Goal: Transaction & Acquisition: Purchase product/service

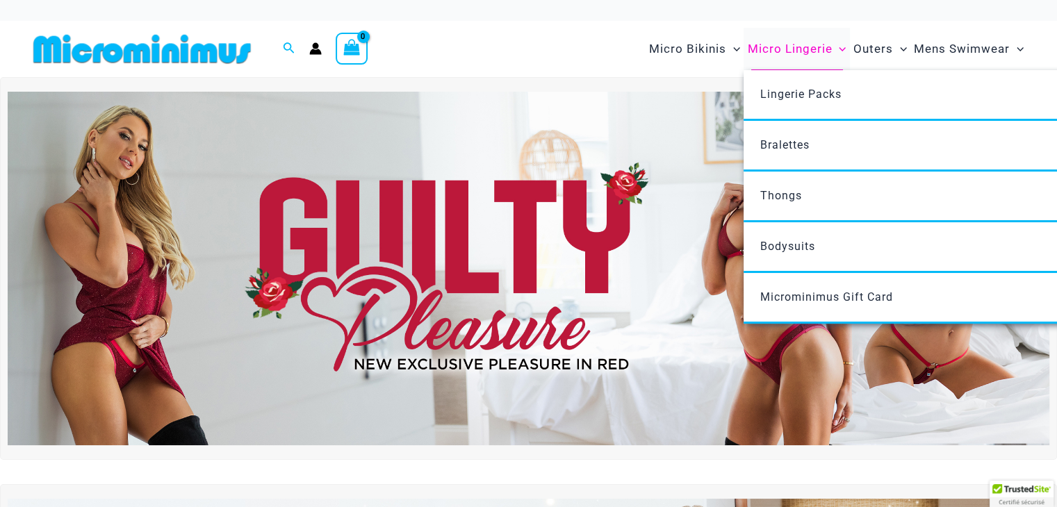
click at [801, 50] on span "Micro Lingerie" at bounding box center [789, 48] width 85 height 35
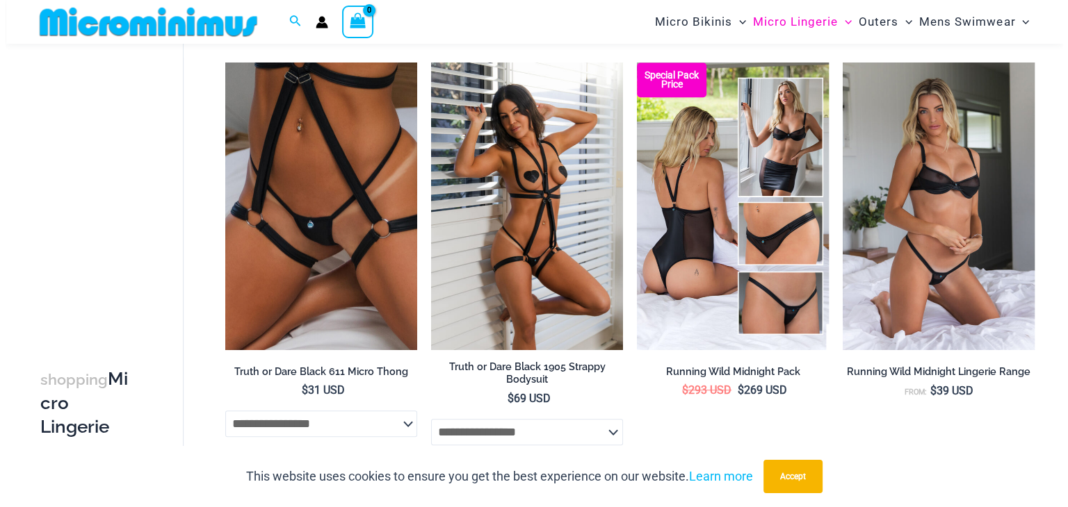
scroll to position [1041, 0]
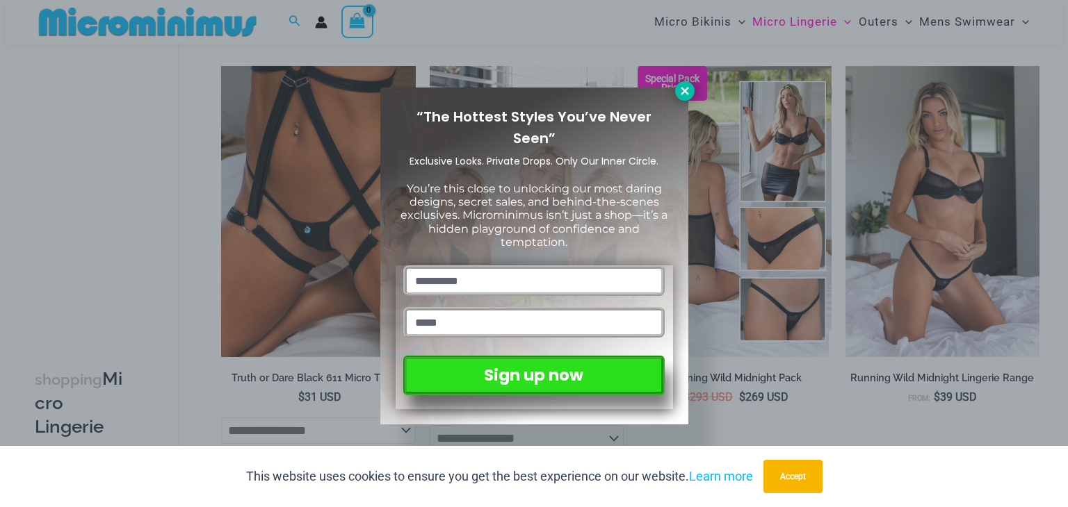
click at [676, 90] on button at bounding box center [684, 90] width 19 height 19
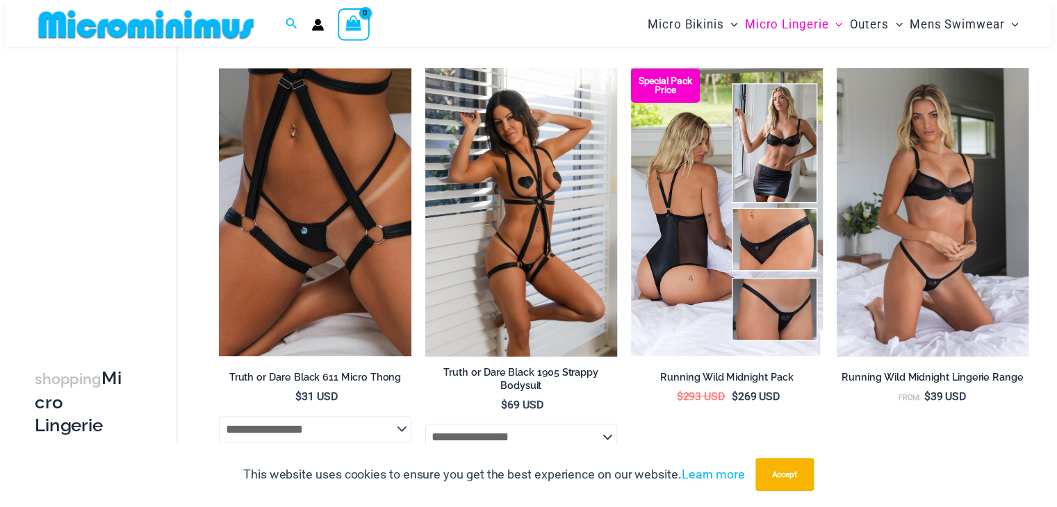
scroll to position [1038, 0]
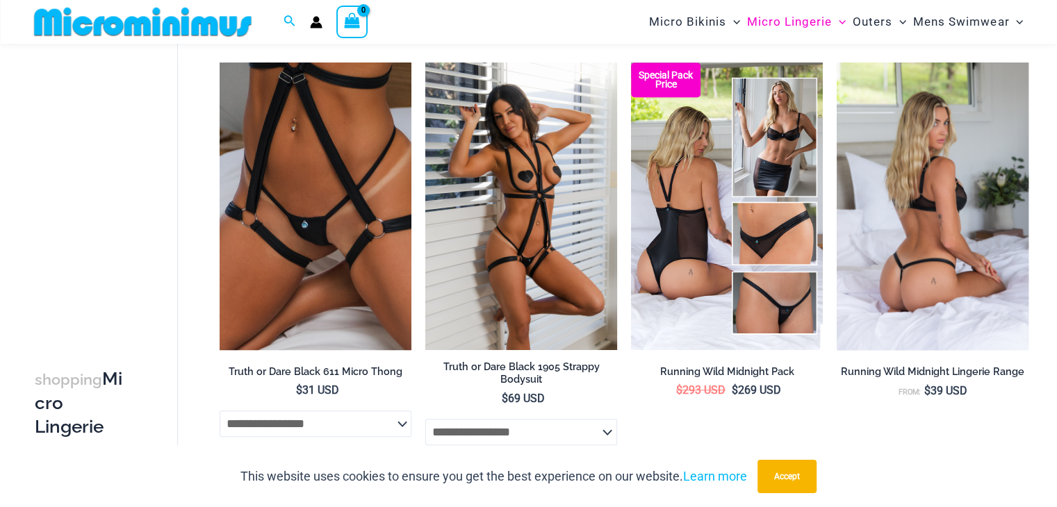
click at [963, 126] on img at bounding box center [933, 207] width 192 height 288
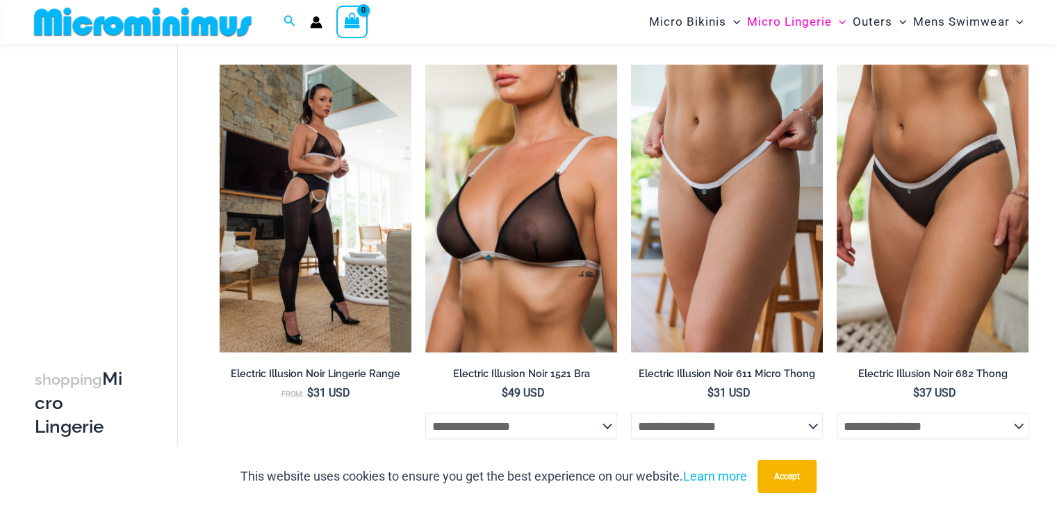
scroll to position [2310, 0]
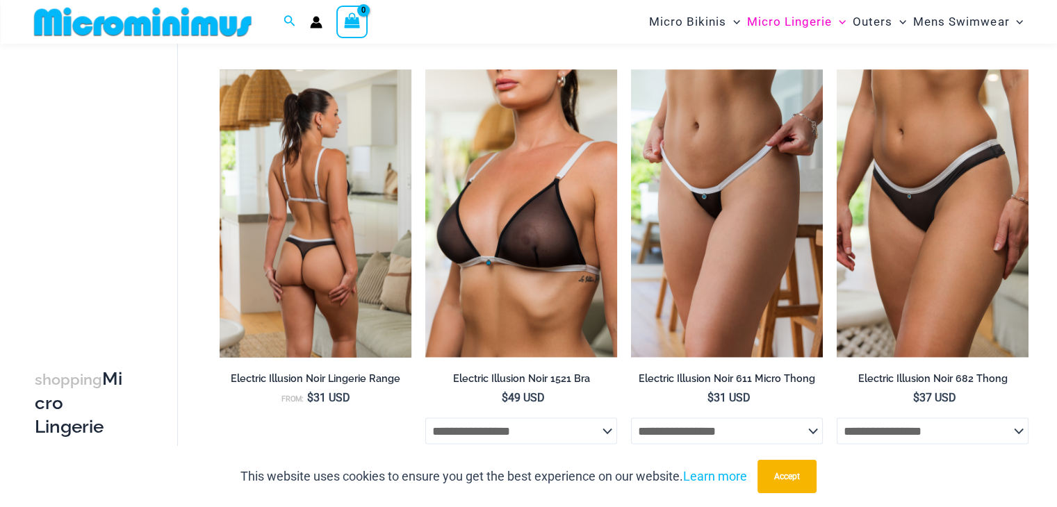
click at [363, 81] on img at bounding box center [316, 214] width 192 height 288
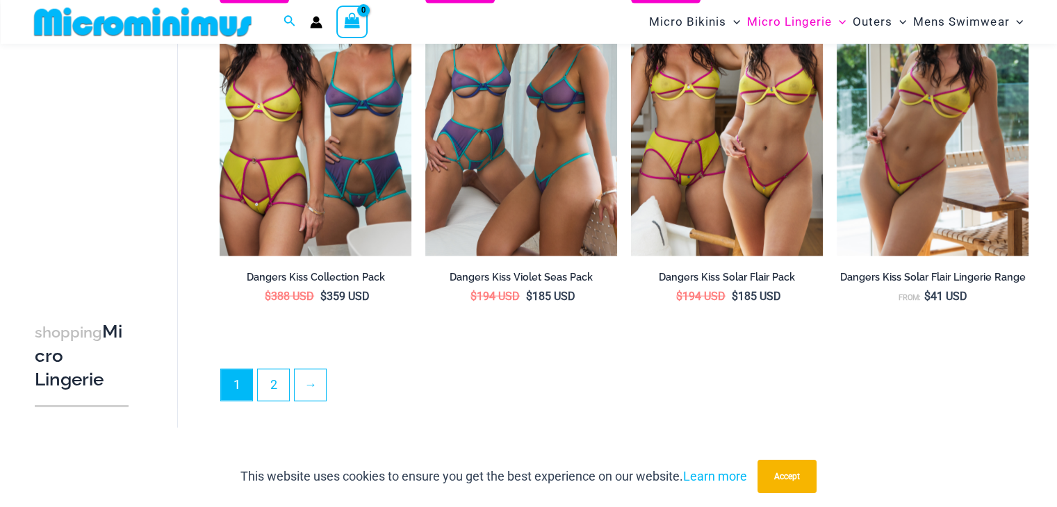
scroll to position [3308, 0]
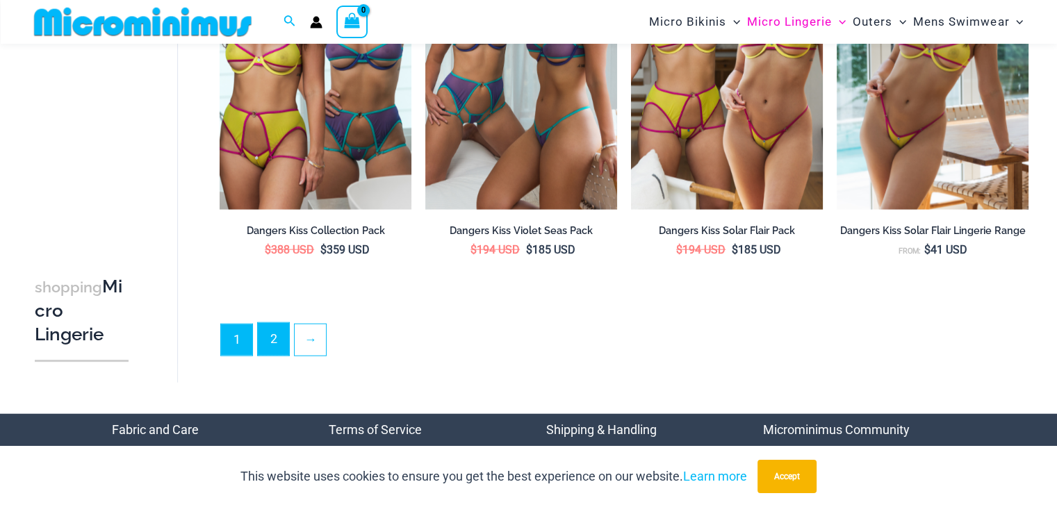
click at [282, 351] on link "2" at bounding box center [273, 339] width 31 height 33
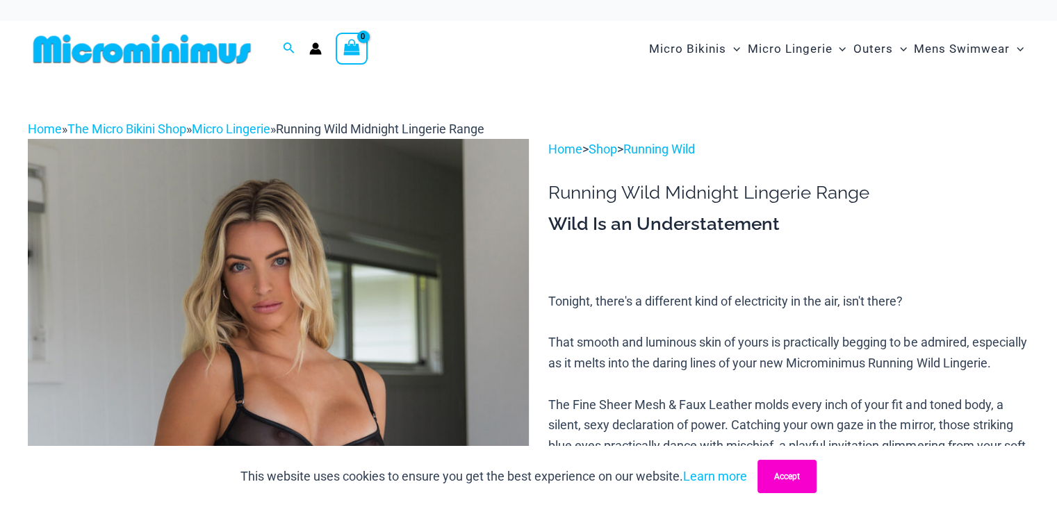
click at [793, 476] on button "Accept" at bounding box center [787, 476] width 59 height 33
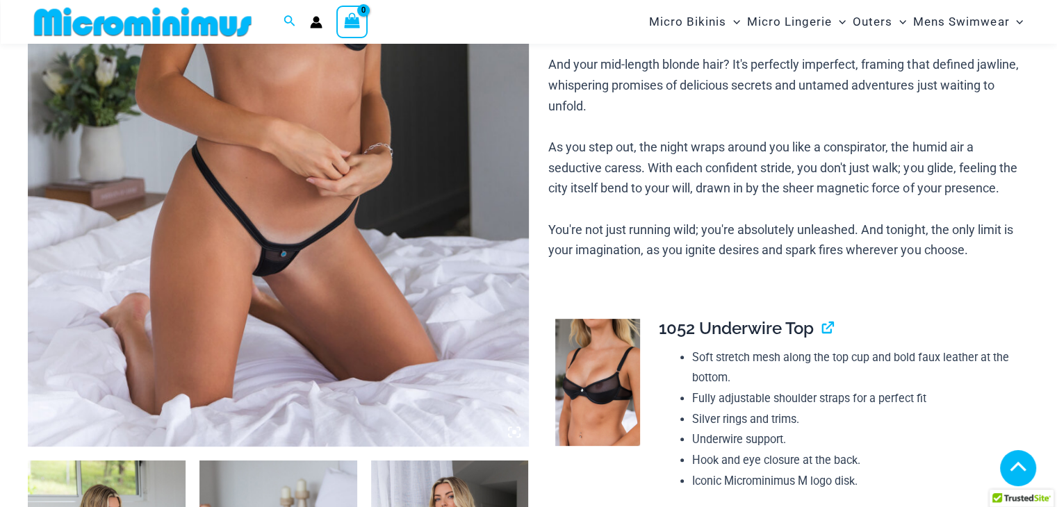
scroll to position [875, 0]
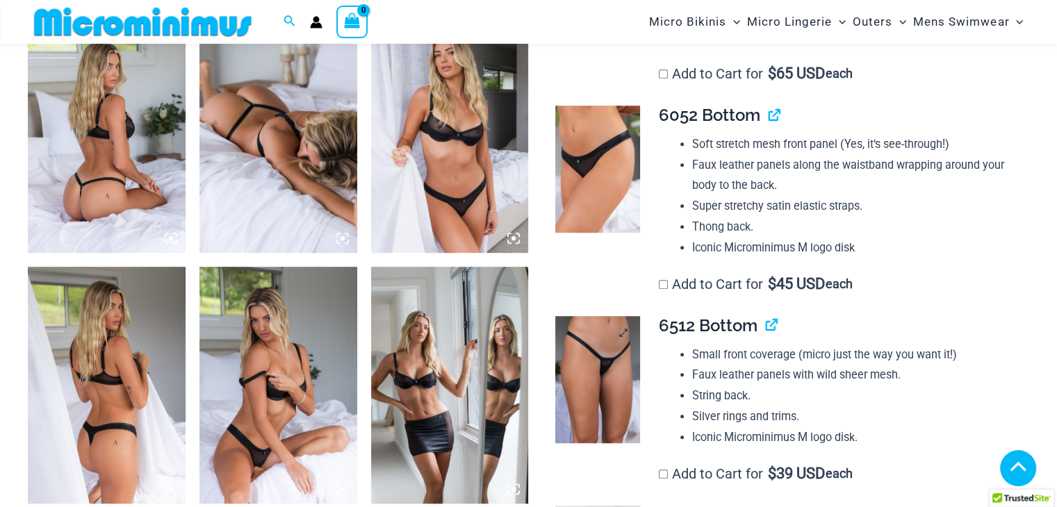
click at [587, 388] on img at bounding box center [597, 379] width 85 height 127
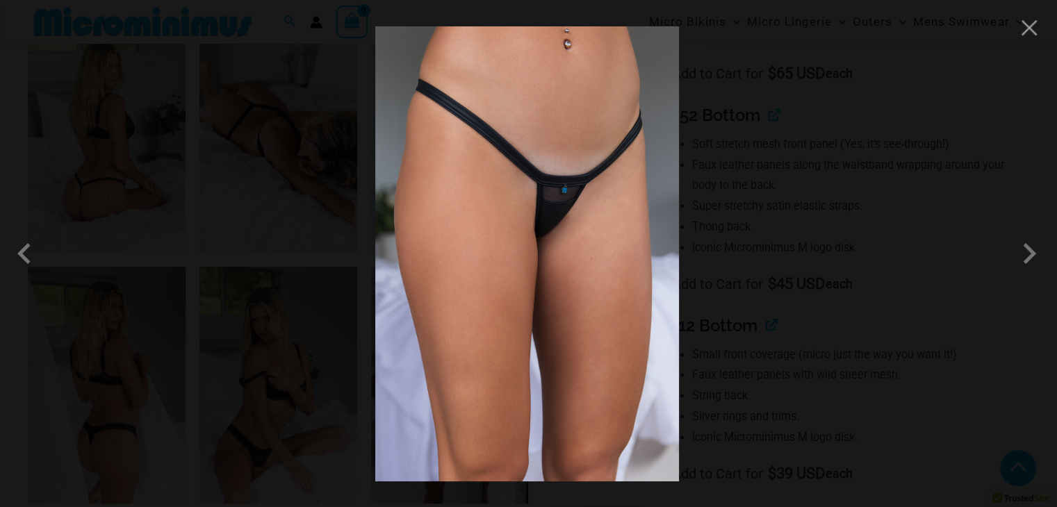
click at [503, 196] on img at bounding box center [527, 253] width 304 height 455
click at [117, 186] on div at bounding box center [528, 253] width 1057 height 507
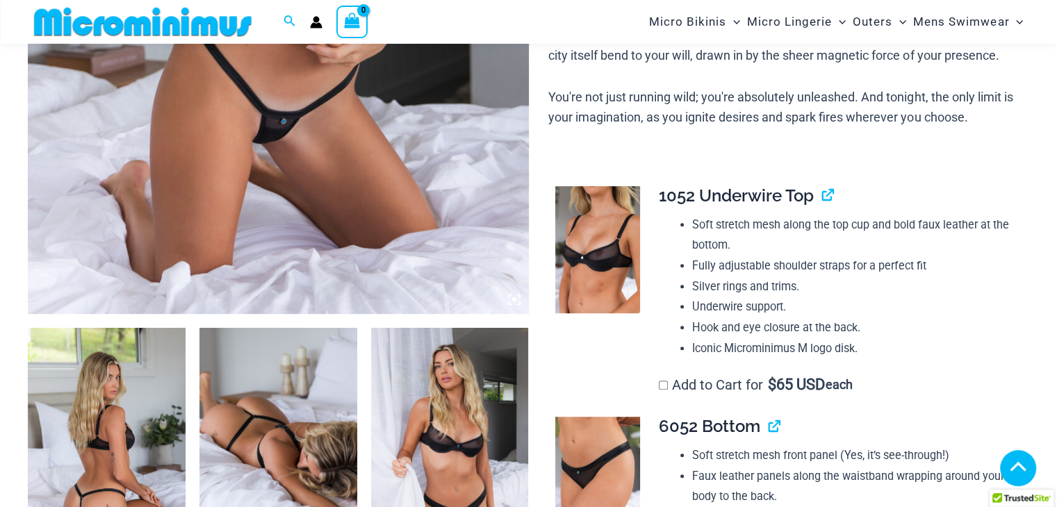
scroll to position [550, 0]
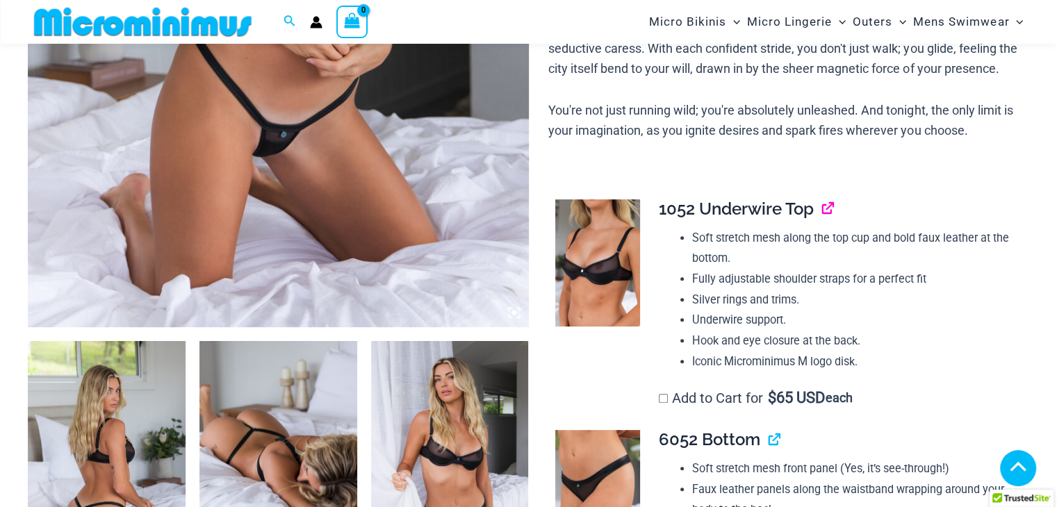
click at [822, 219] on link "View product" at bounding box center [822, 209] width 0 height 20
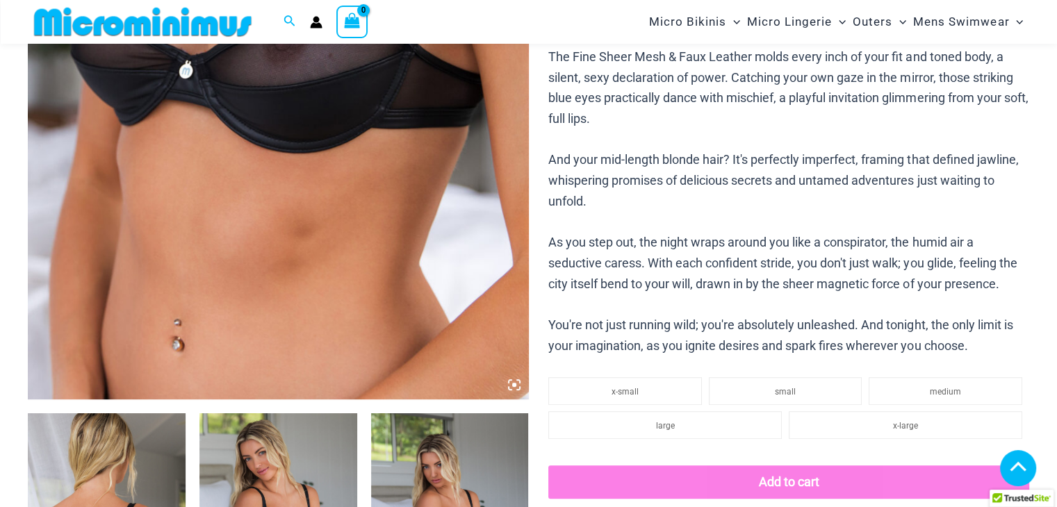
scroll to position [448, 0]
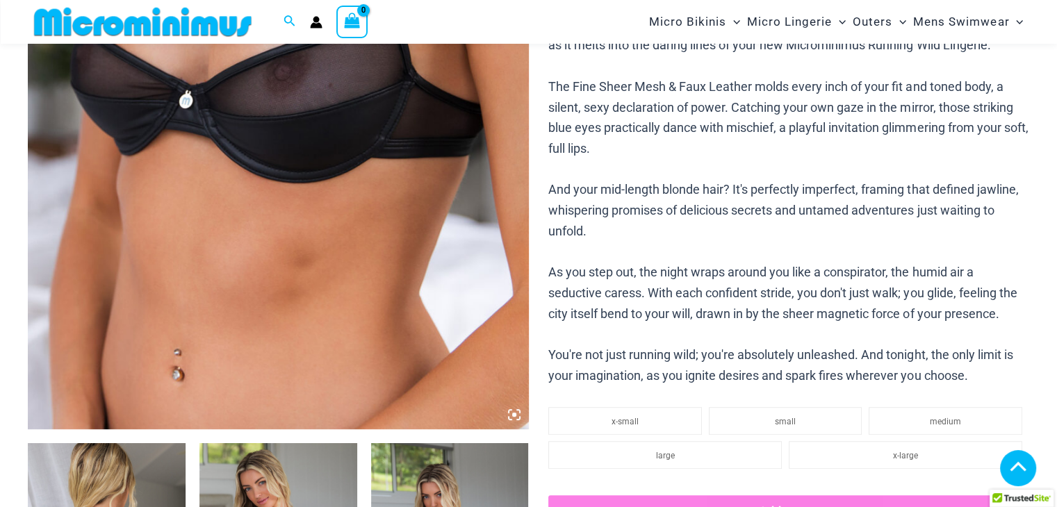
click at [375, 114] on img at bounding box center [278, 53] width 501 height 751
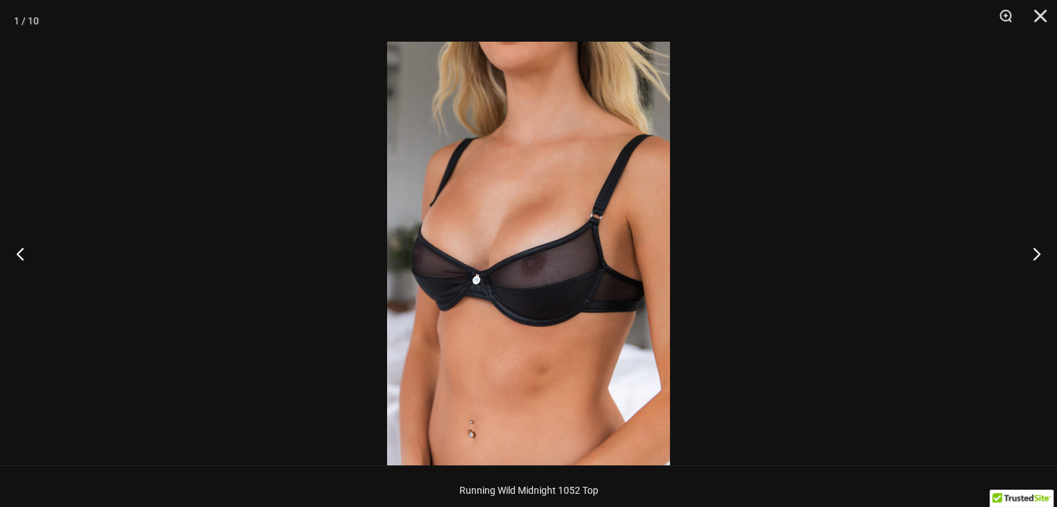
click at [528, 254] on img at bounding box center [528, 254] width 283 height 424
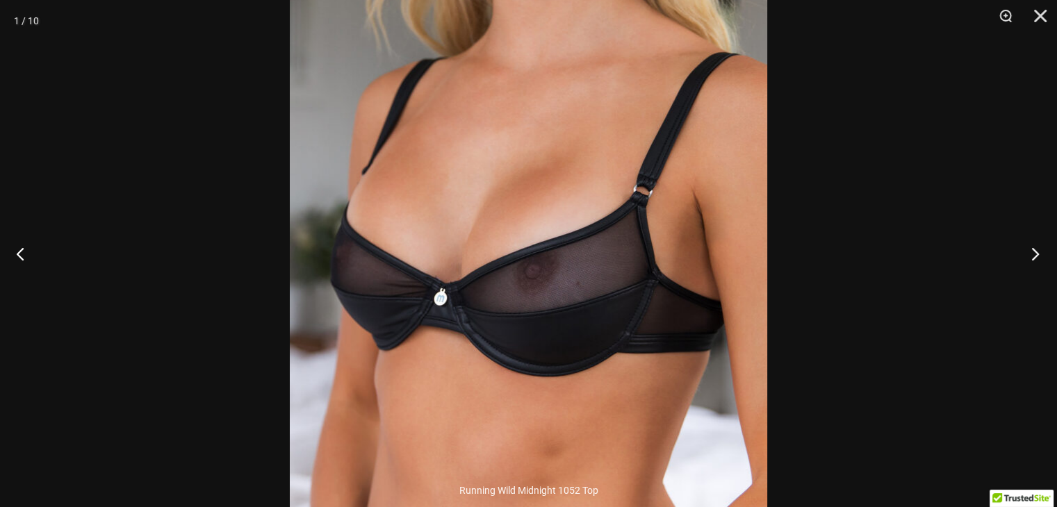
click at [1040, 254] on button "Next" at bounding box center [1031, 254] width 52 height 70
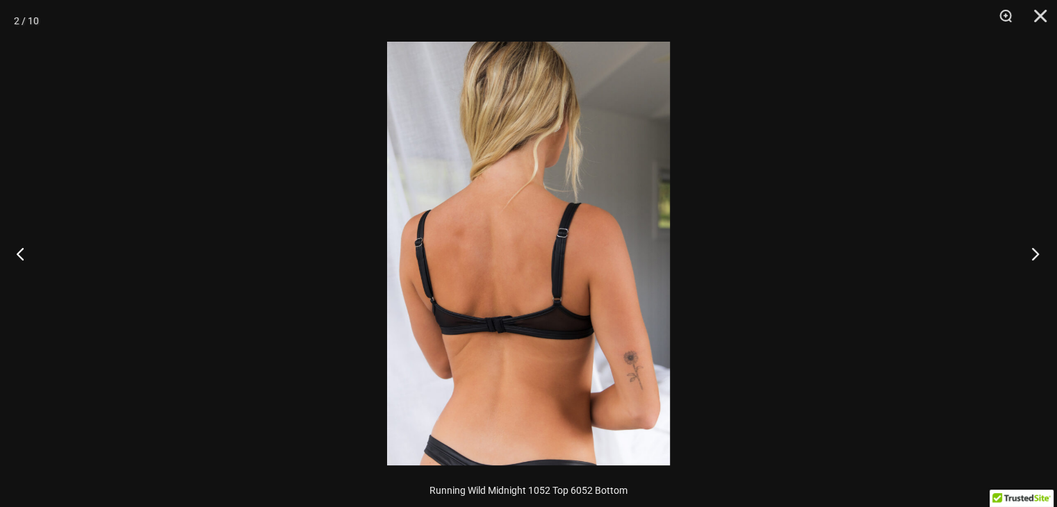
click at [1040, 254] on button "Next" at bounding box center [1031, 254] width 52 height 70
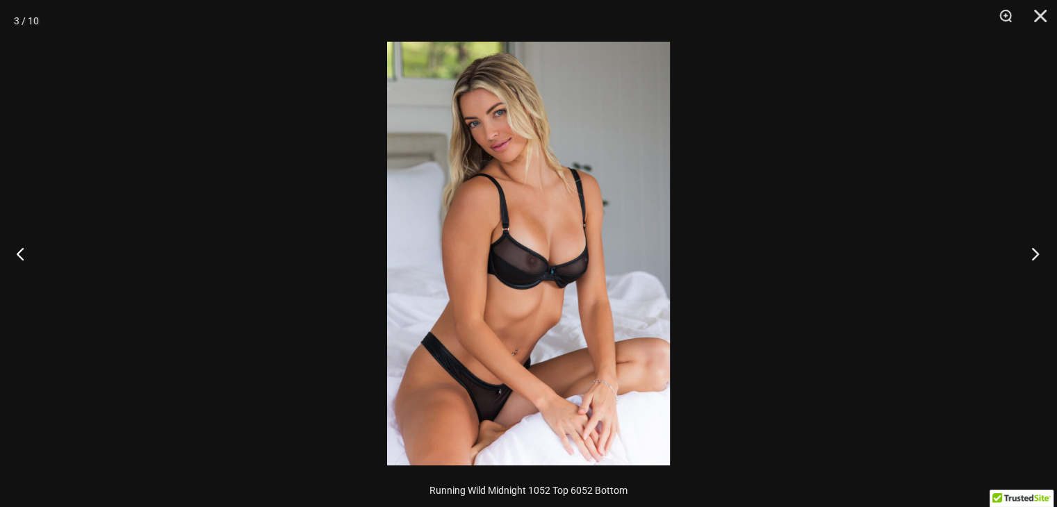
click at [1040, 254] on button "Next" at bounding box center [1031, 254] width 52 height 70
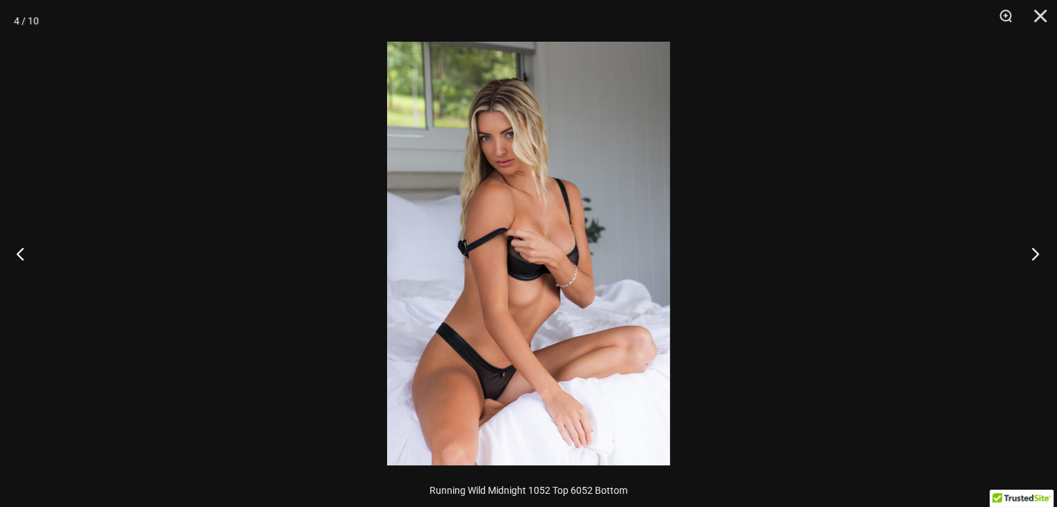
click at [1040, 254] on button "Next" at bounding box center [1031, 254] width 52 height 70
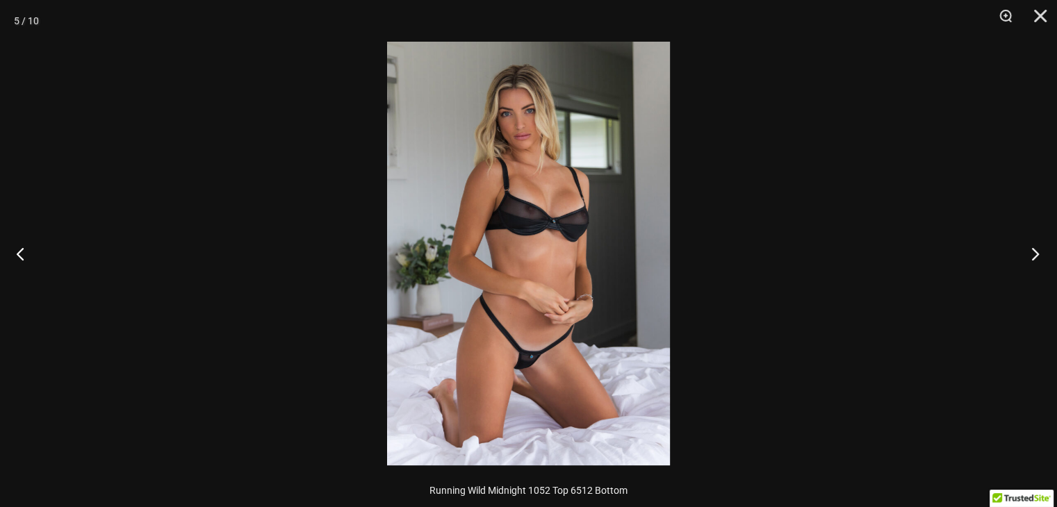
click at [1040, 254] on button "Next" at bounding box center [1031, 254] width 52 height 70
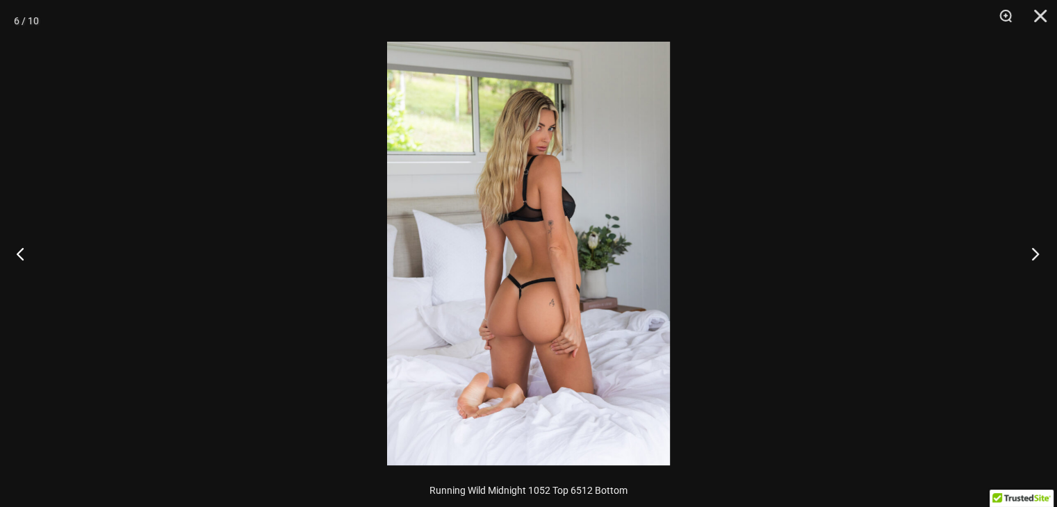
click at [1040, 254] on button "Next" at bounding box center [1031, 254] width 52 height 70
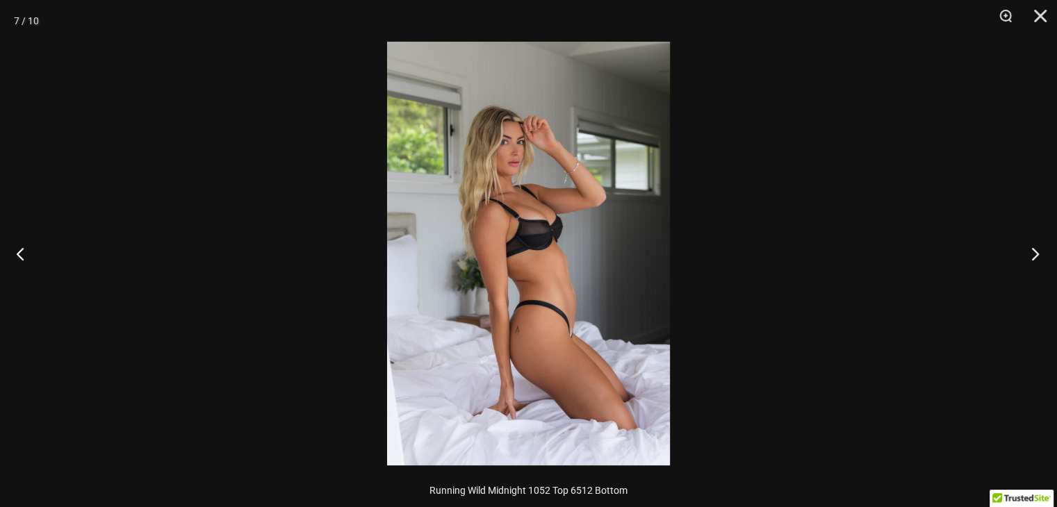
click at [1040, 254] on button "Next" at bounding box center [1031, 254] width 52 height 70
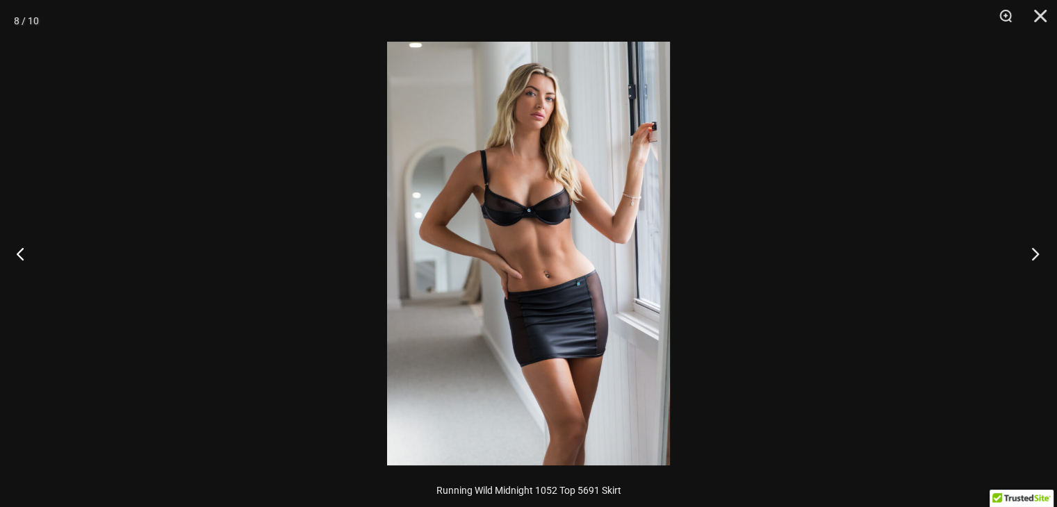
click at [1040, 254] on button "Next" at bounding box center [1031, 254] width 52 height 70
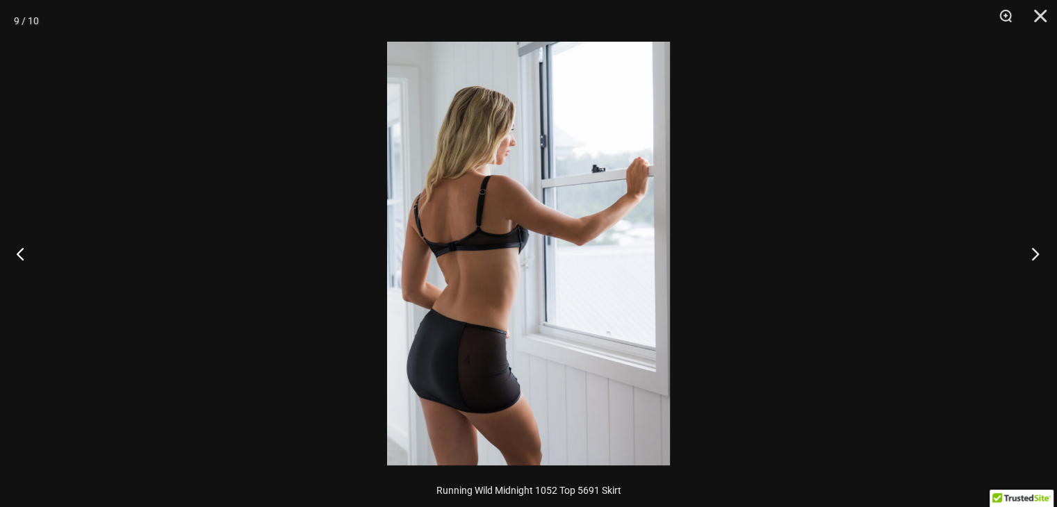
click at [1040, 254] on button "Next" at bounding box center [1031, 254] width 52 height 70
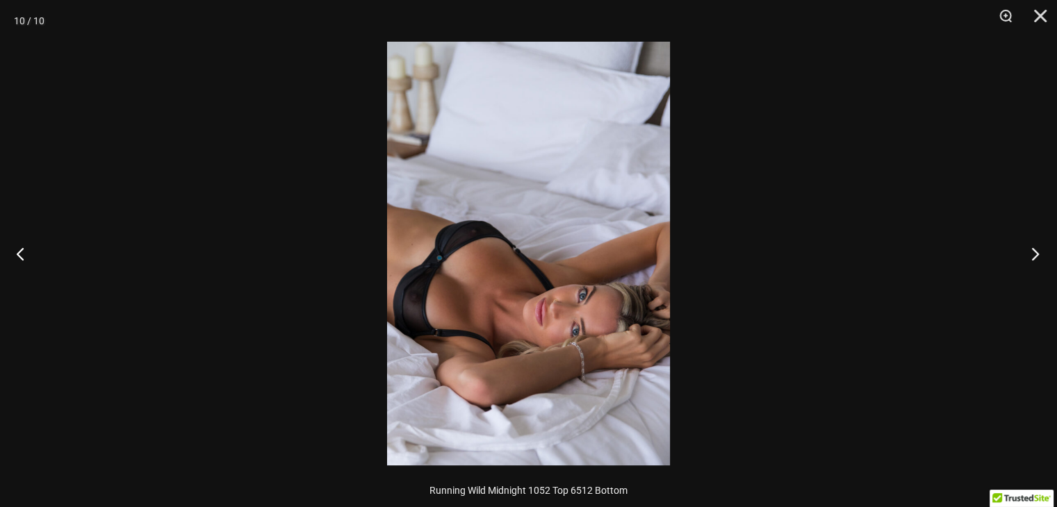
click at [1040, 254] on button "Next" at bounding box center [1031, 254] width 52 height 70
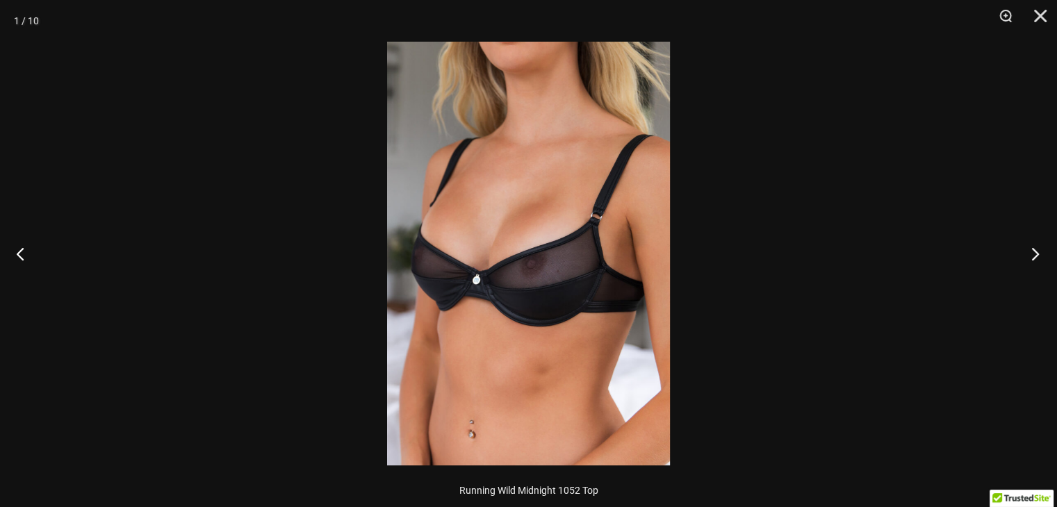
click at [1040, 254] on button "Next" at bounding box center [1031, 254] width 52 height 70
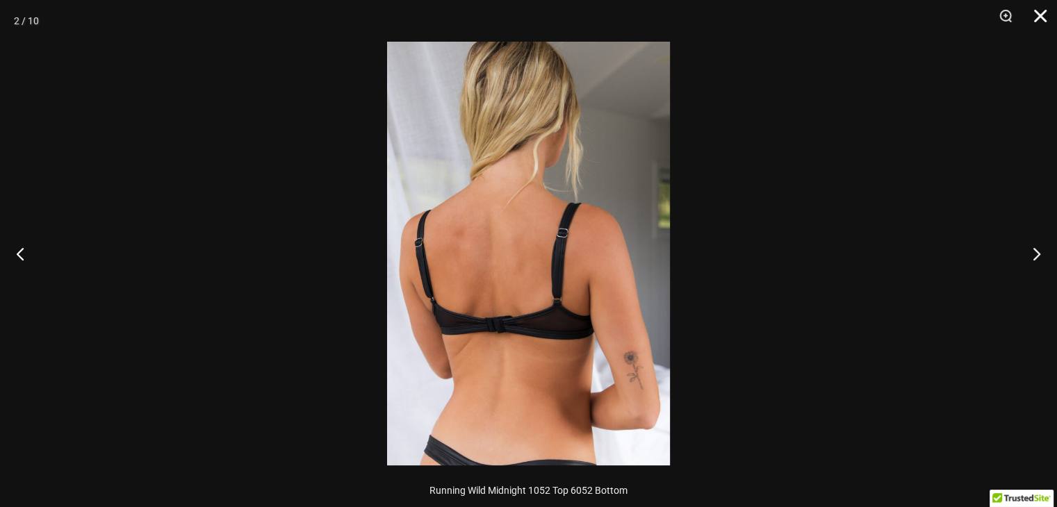
click at [1035, 12] on button "Close" at bounding box center [1035, 21] width 35 height 42
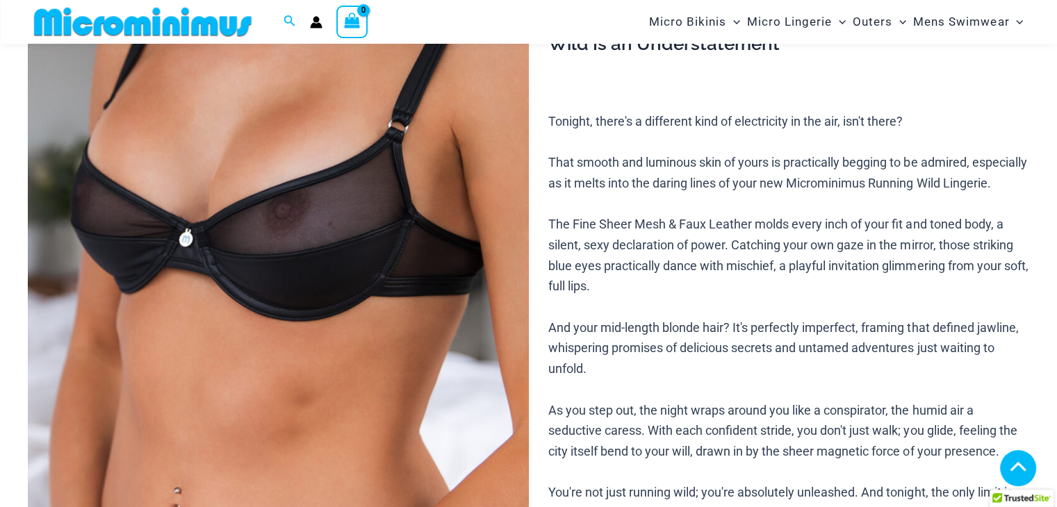
scroll to position [307, 0]
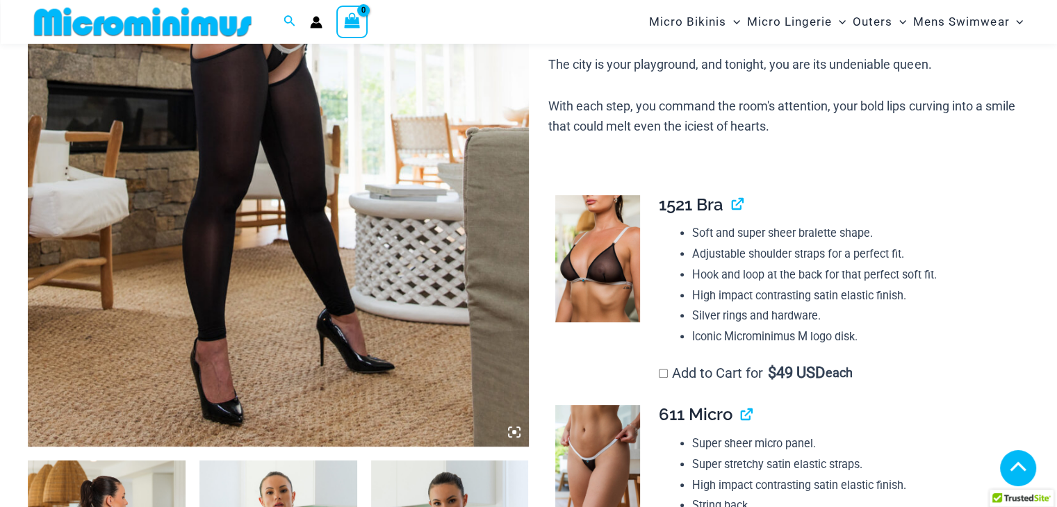
scroll to position [874, 0]
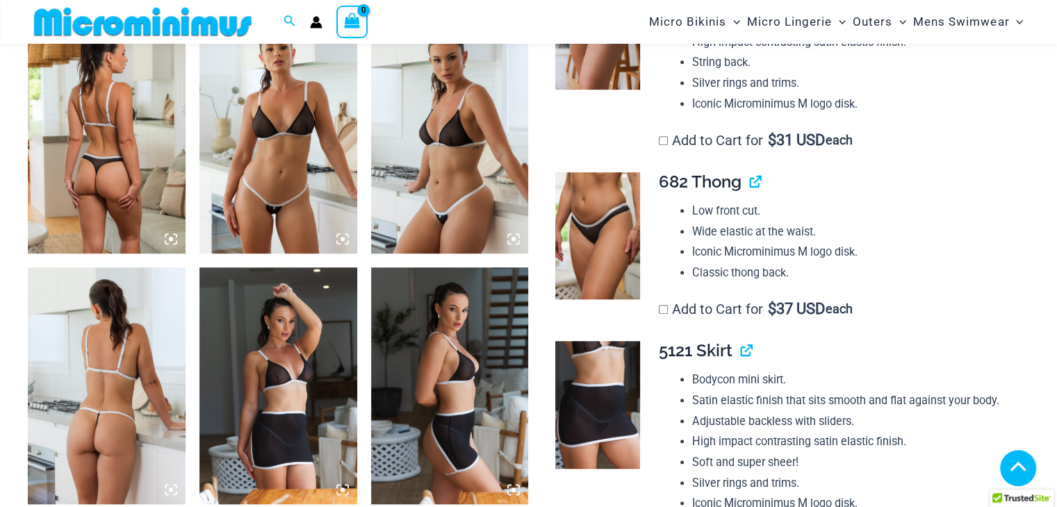
click at [172, 242] on icon at bounding box center [171, 239] width 13 height 13
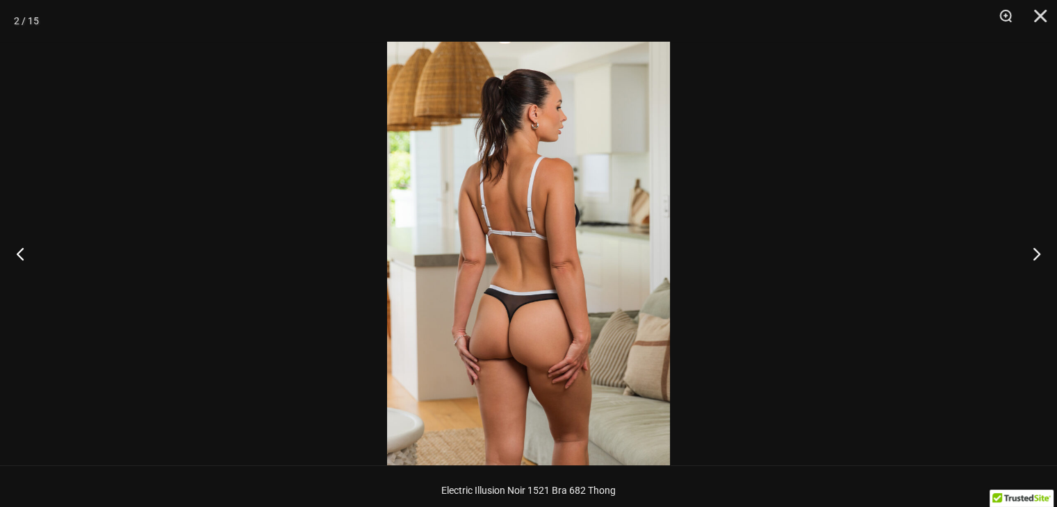
click at [555, 232] on img at bounding box center [528, 254] width 283 height 424
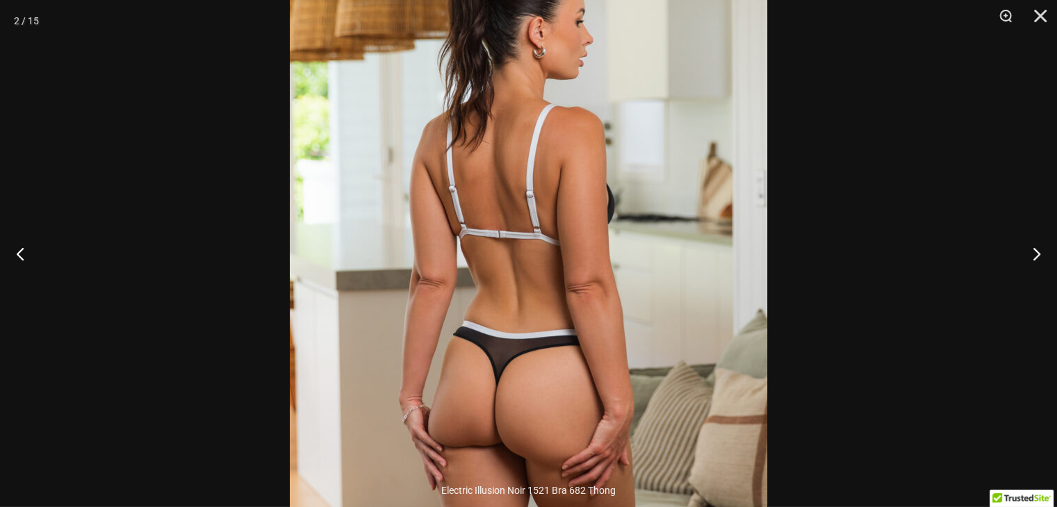
click at [555, 232] on img at bounding box center [528, 268] width 477 height 716
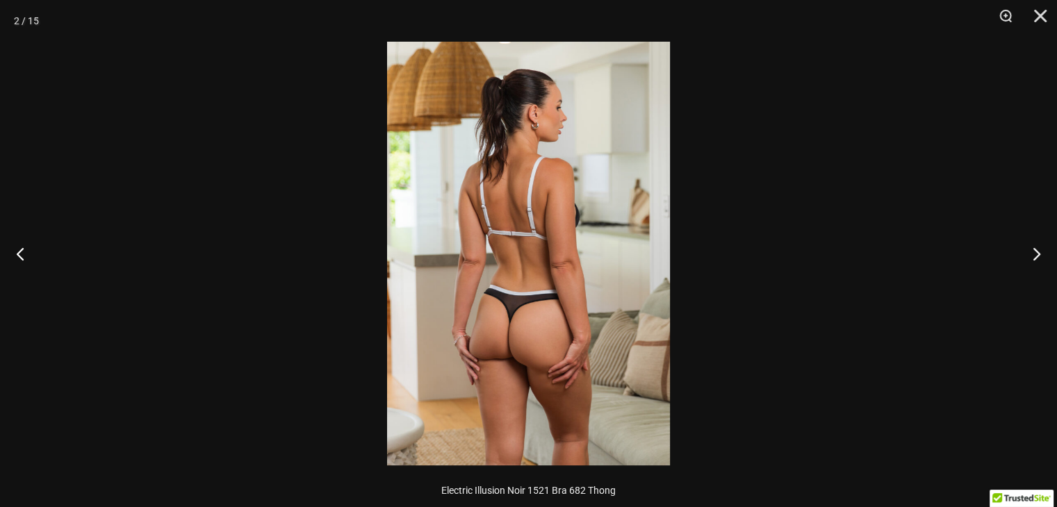
click at [555, 232] on img at bounding box center [528, 254] width 283 height 424
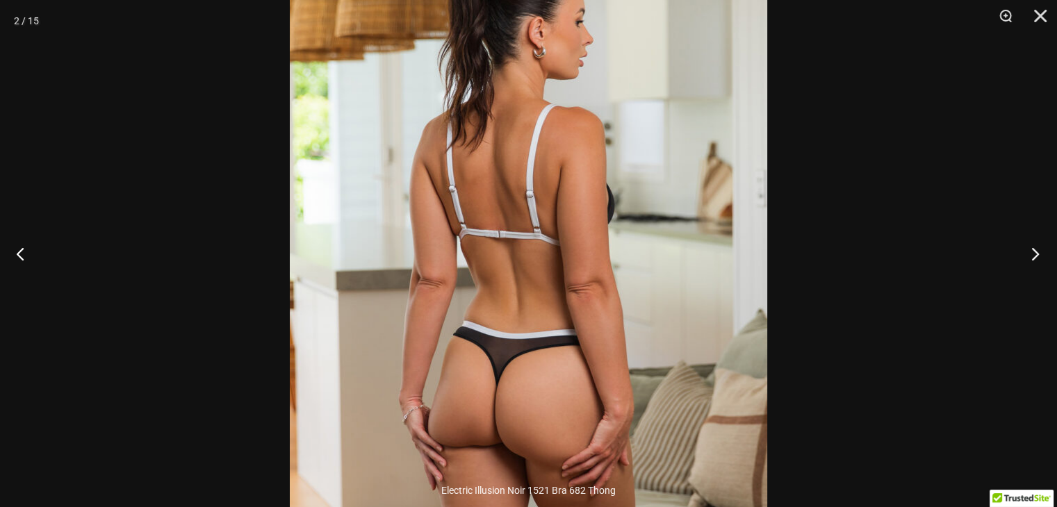
click at [1041, 250] on button "Next" at bounding box center [1031, 254] width 52 height 70
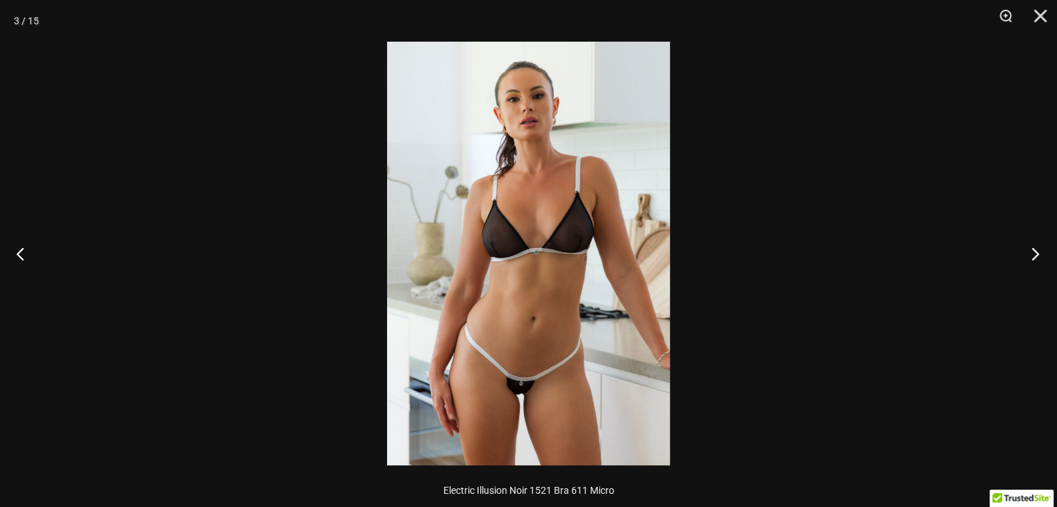
click at [1041, 250] on button "Next" at bounding box center [1031, 254] width 52 height 70
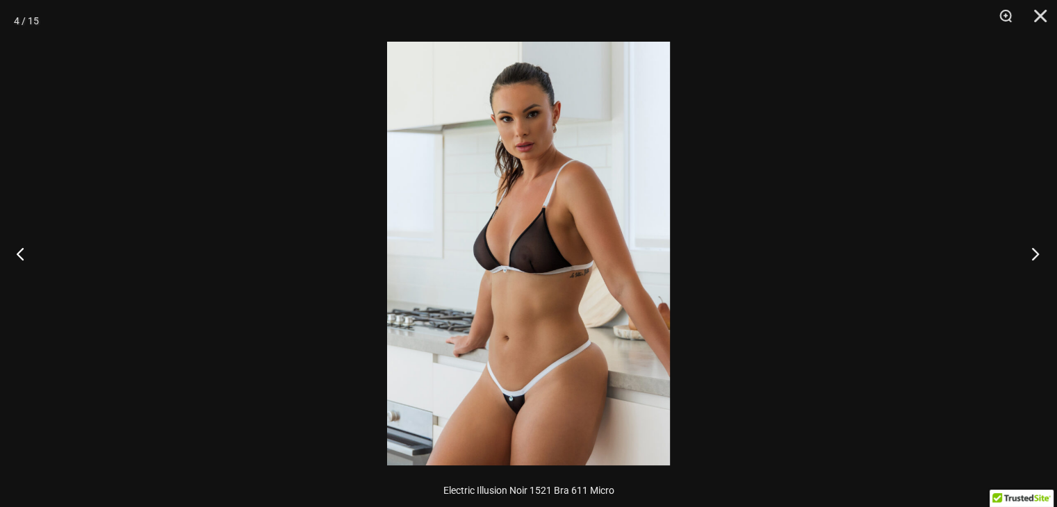
click at [1041, 250] on button "Next" at bounding box center [1031, 254] width 52 height 70
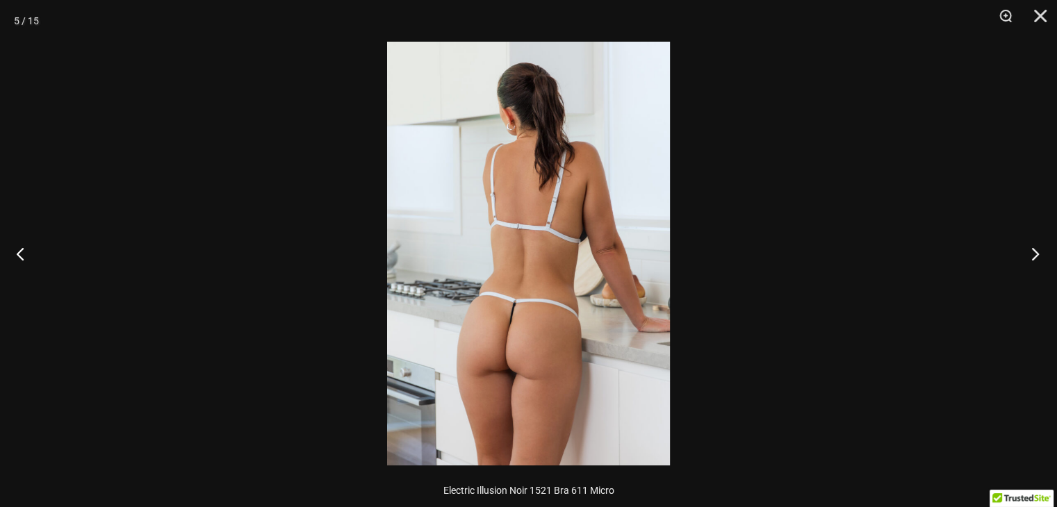
click at [1041, 250] on button "Next" at bounding box center [1031, 254] width 52 height 70
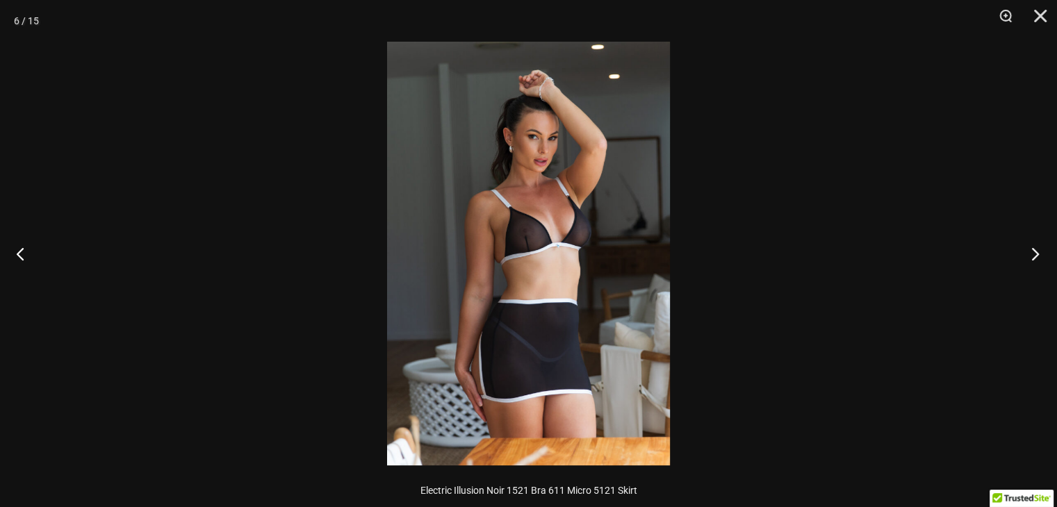
click at [1041, 250] on button "Next" at bounding box center [1031, 254] width 52 height 70
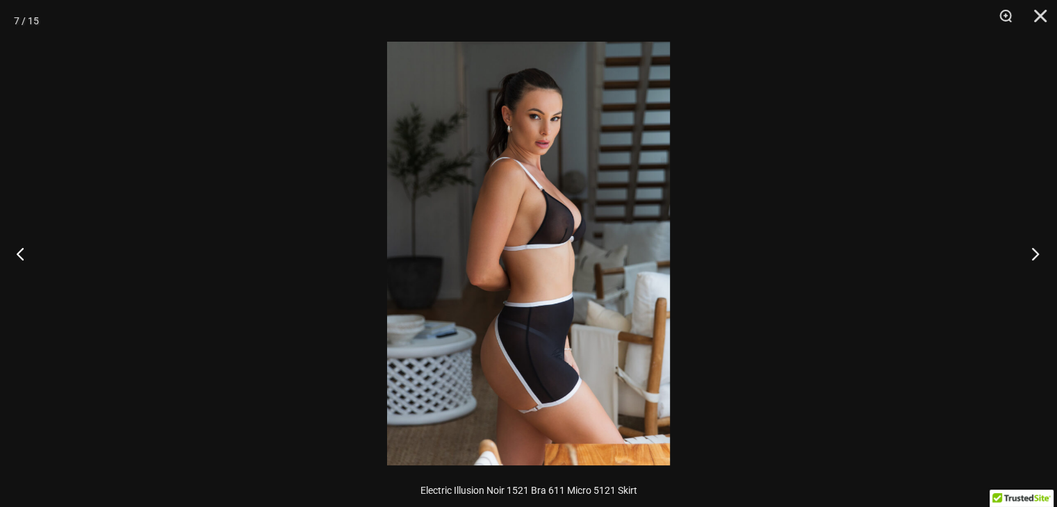
click at [1041, 250] on button "Next" at bounding box center [1031, 254] width 52 height 70
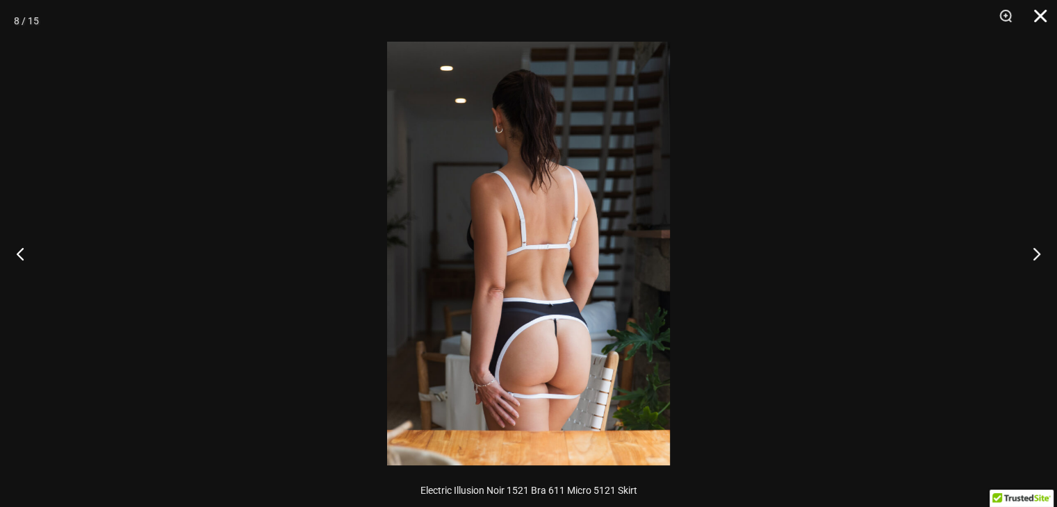
click at [1040, 8] on button "Close" at bounding box center [1035, 21] width 35 height 42
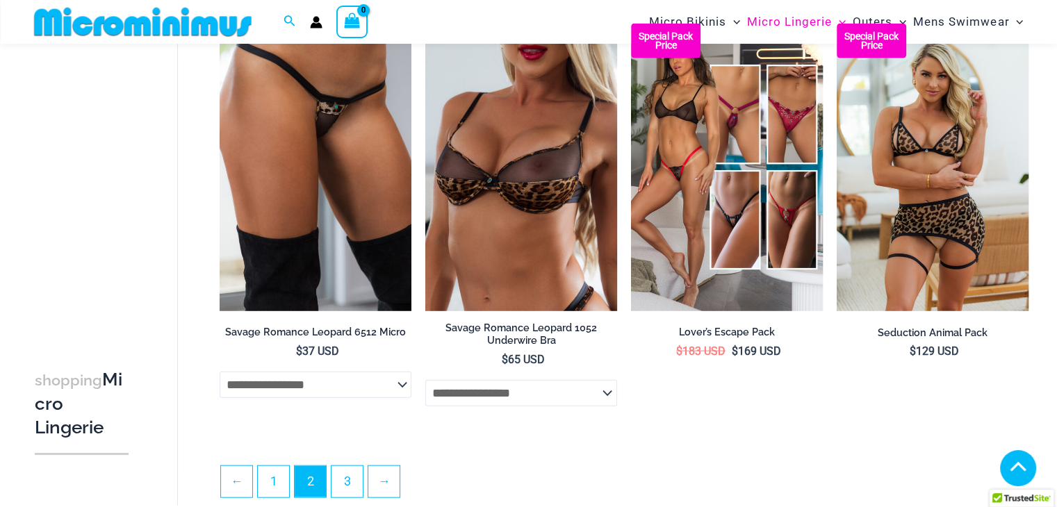
scroll to position [3142, 0]
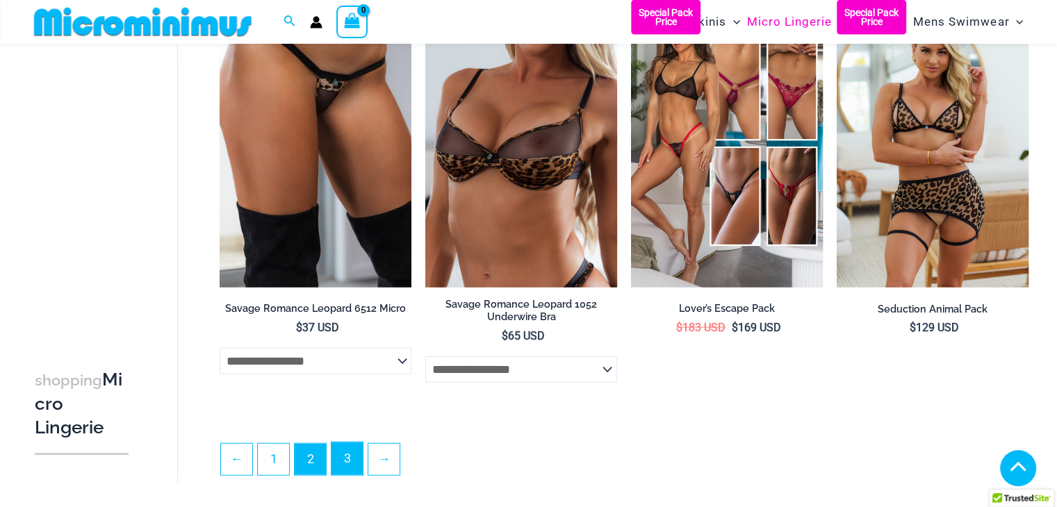
click at [354, 448] on link "3" at bounding box center [347, 459] width 31 height 33
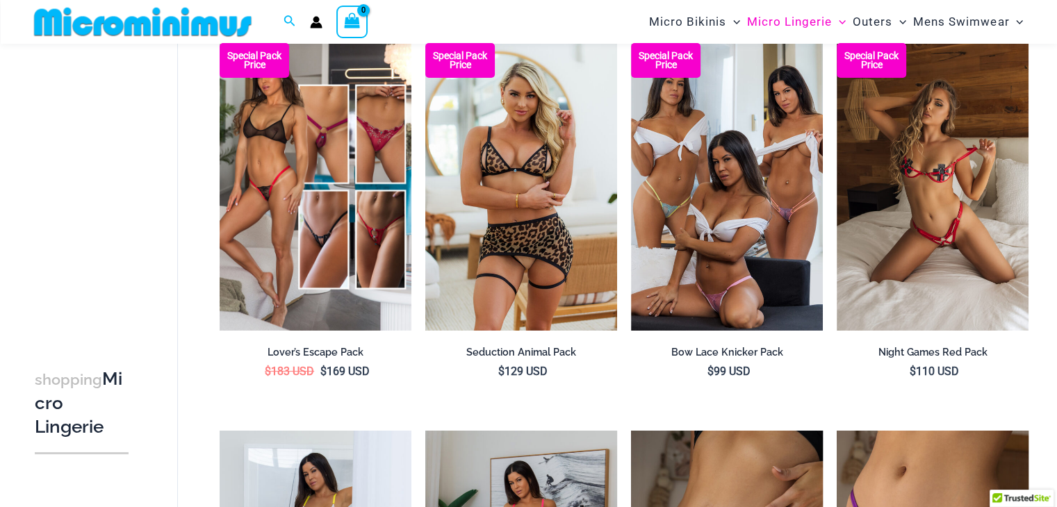
scroll to position [98, 0]
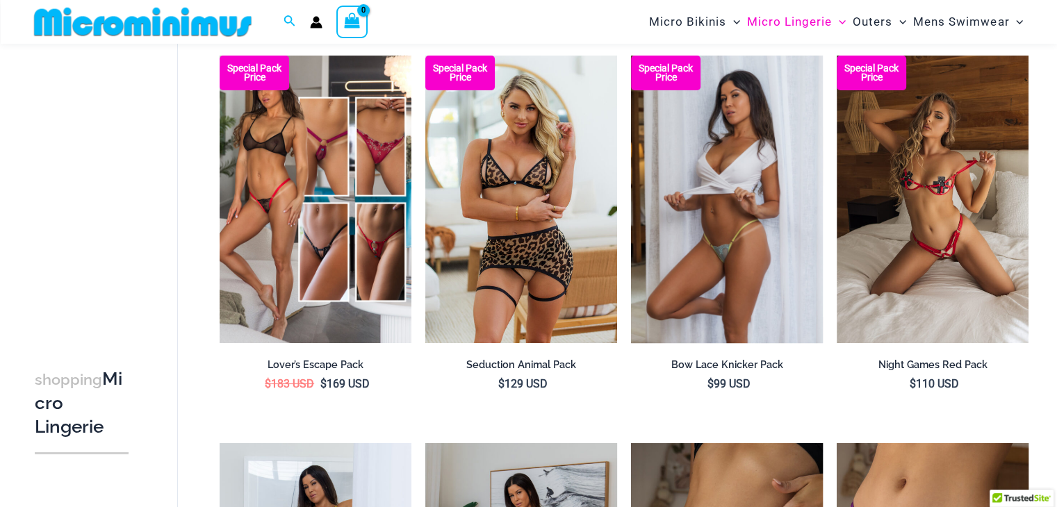
click at [787, 146] on img at bounding box center [727, 200] width 192 height 288
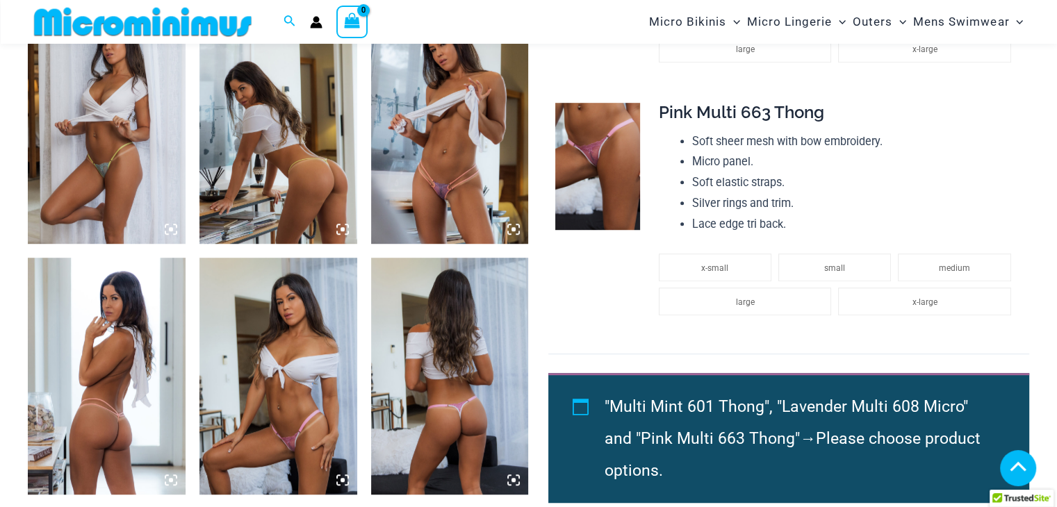
scroll to position [913, 0]
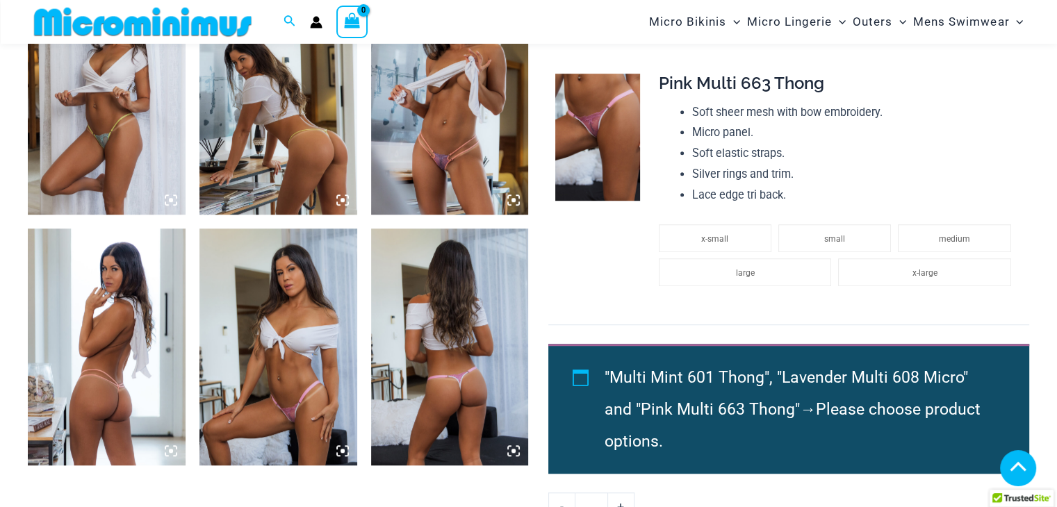
click at [442, 343] on img at bounding box center [450, 347] width 158 height 236
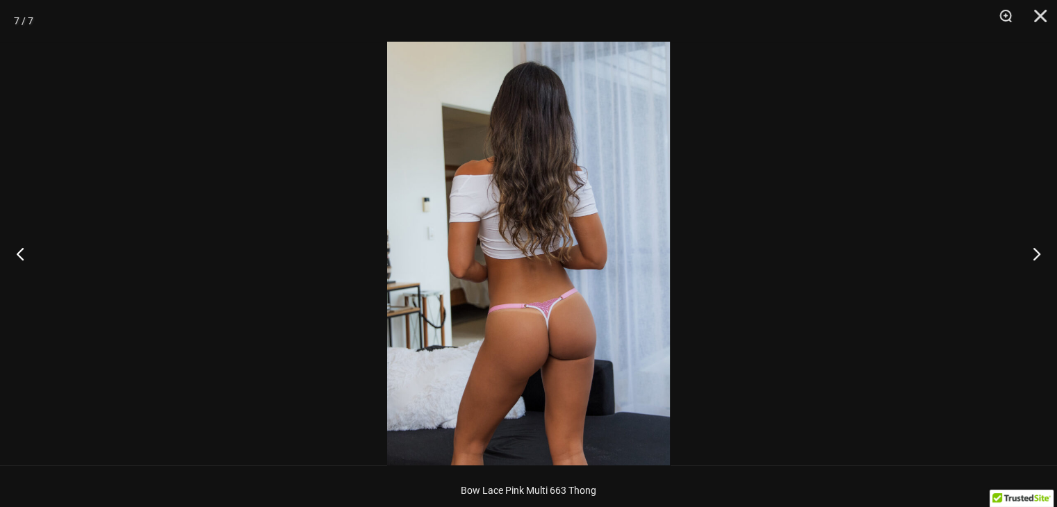
click at [558, 204] on img at bounding box center [528, 254] width 283 height 424
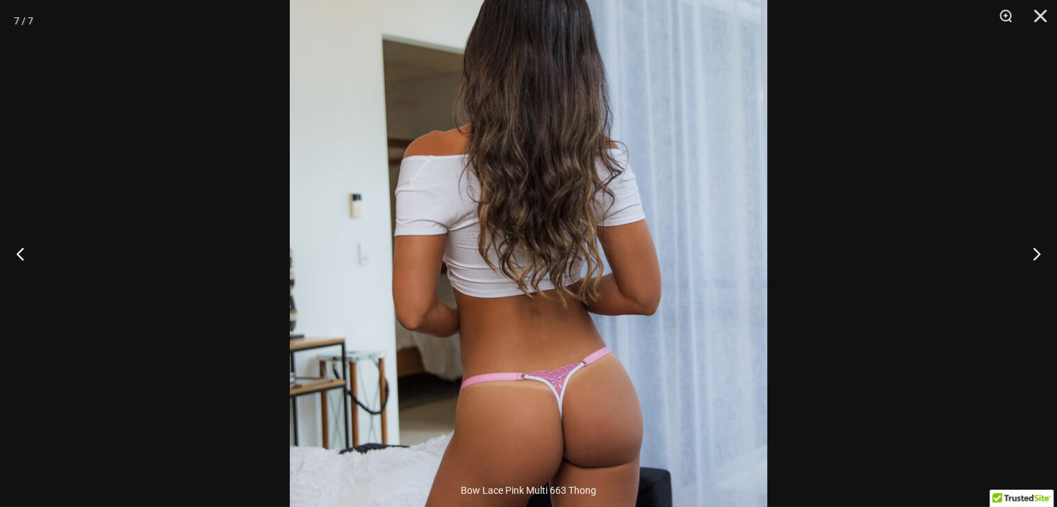
click at [558, 204] on img at bounding box center [528, 288] width 477 height 716
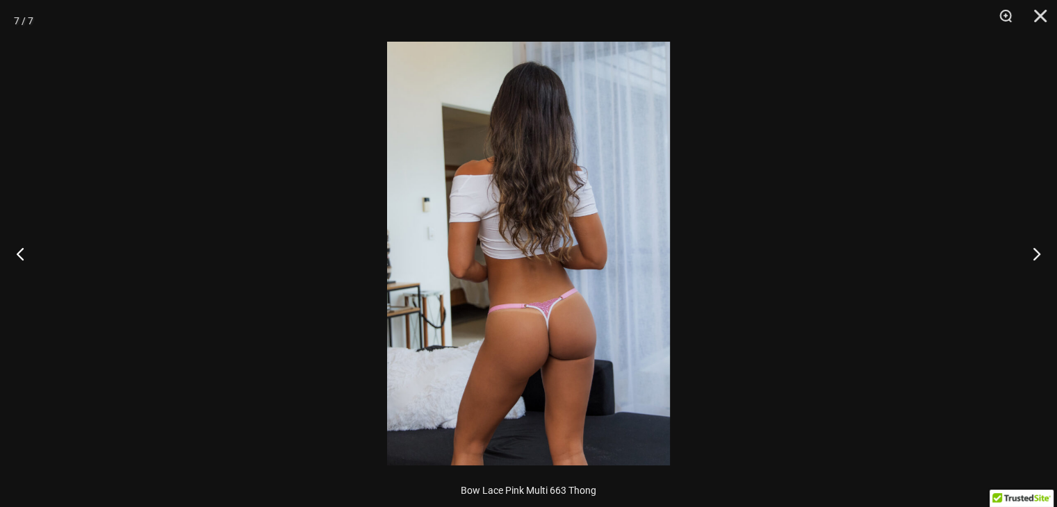
click at [541, 326] on img at bounding box center [528, 254] width 283 height 424
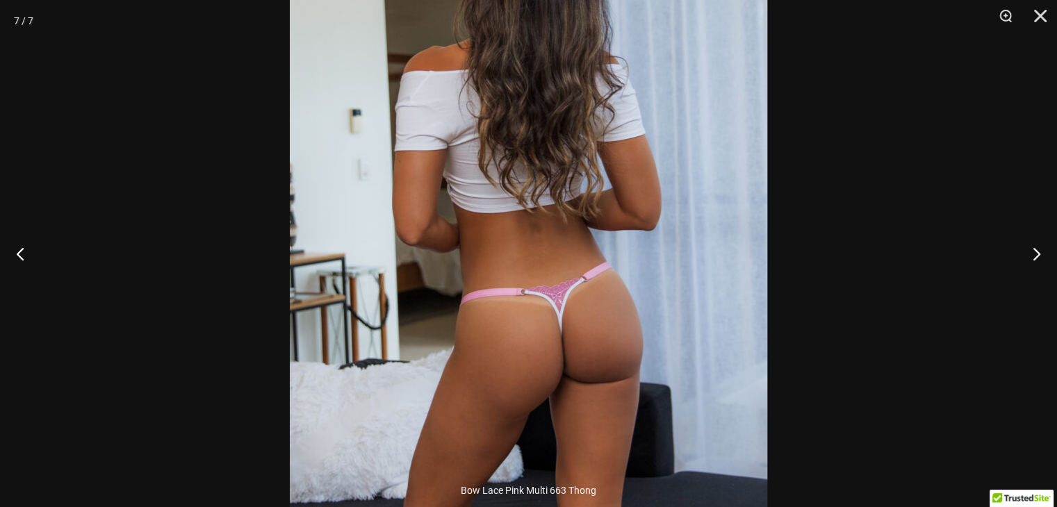
click at [541, 326] on img at bounding box center [528, 204] width 477 height 716
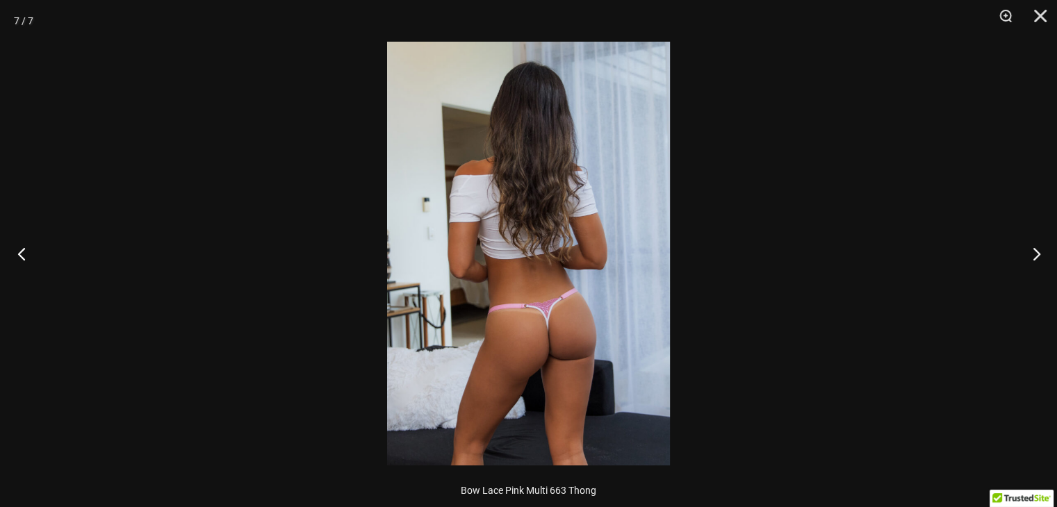
click at [13, 265] on button "Previous" at bounding box center [26, 254] width 52 height 70
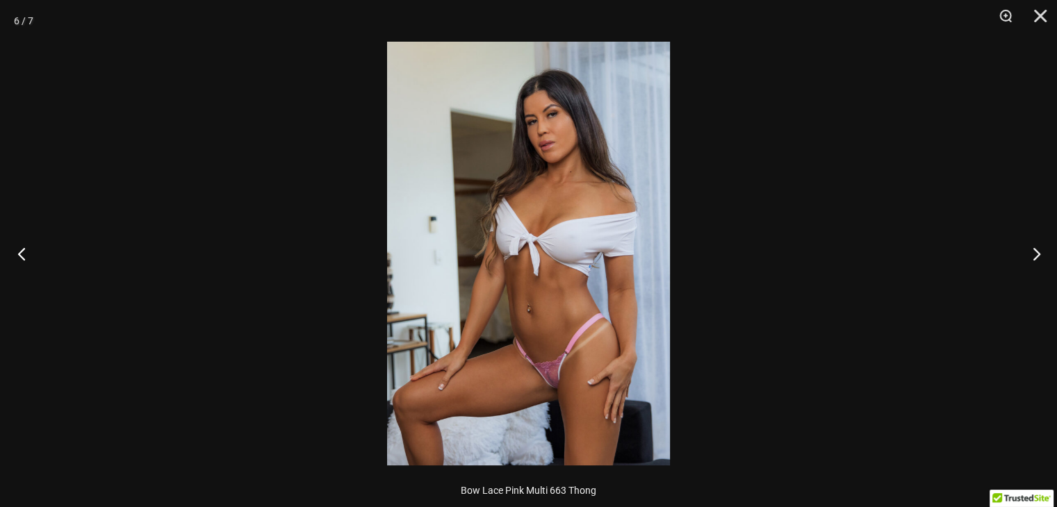
click at [25, 262] on button "Previous" at bounding box center [26, 254] width 52 height 70
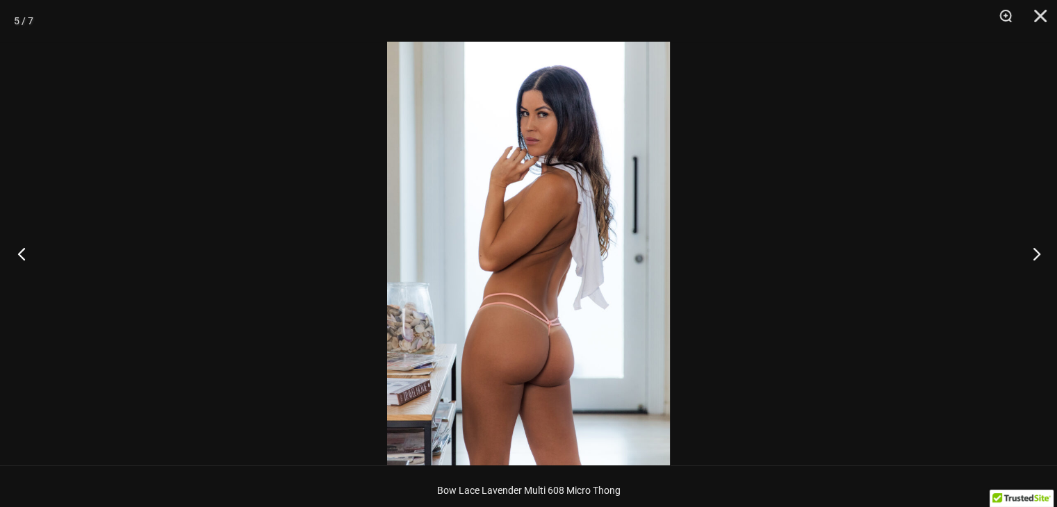
click at [25, 262] on button "Previous" at bounding box center [26, 254] width 52 height 70
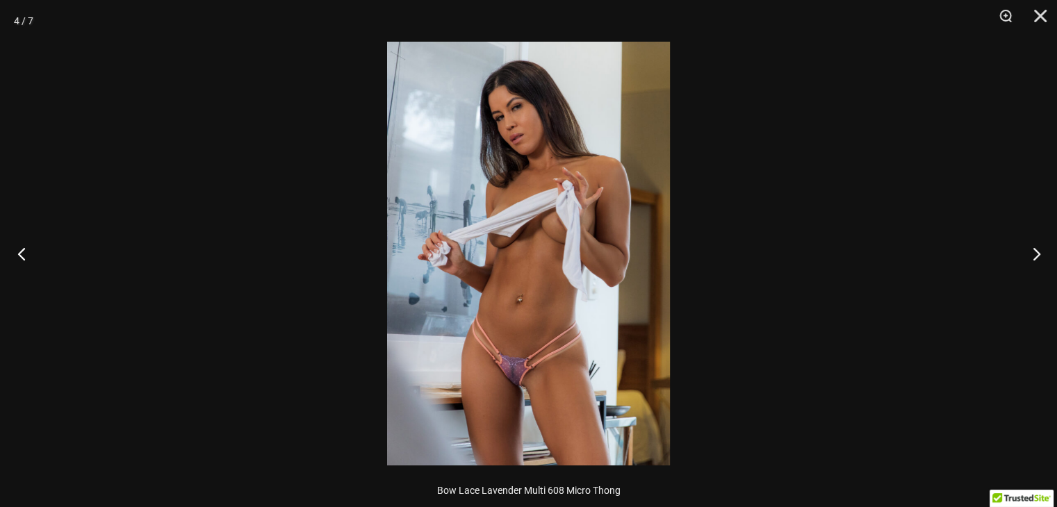
click at [25, 262] on button "Previous" at bounding box center [26, 254] width 52 height 70
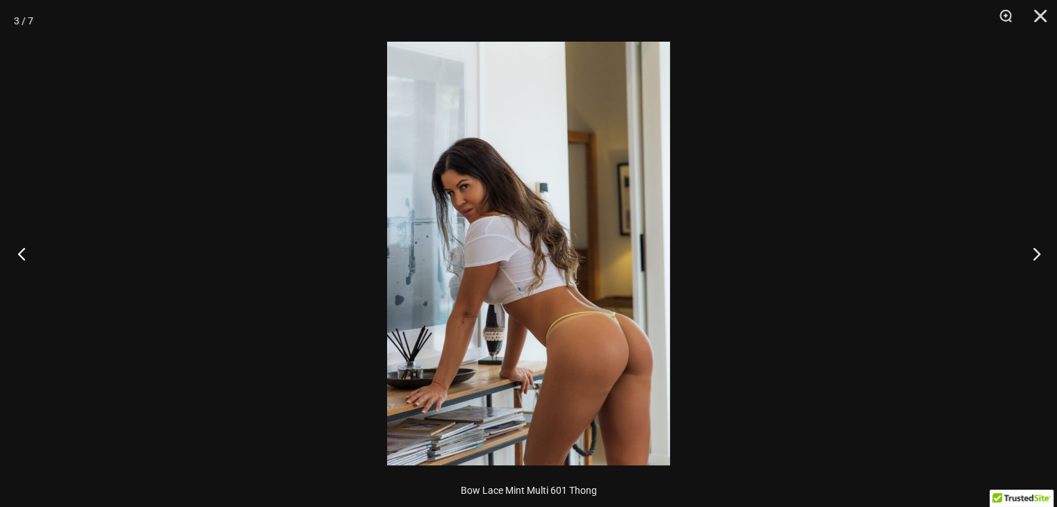
click at [25, 262] on button "Previous" at bounding box center [26, 254] width 52 height 70
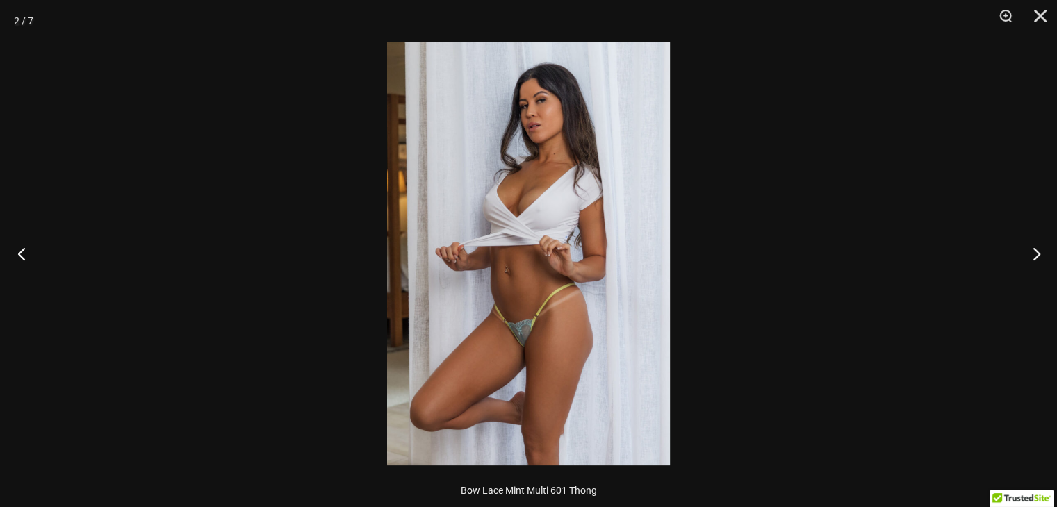
click at [25, 262] on button "Previous" at bounding box center [26, 254] width 52 height 70
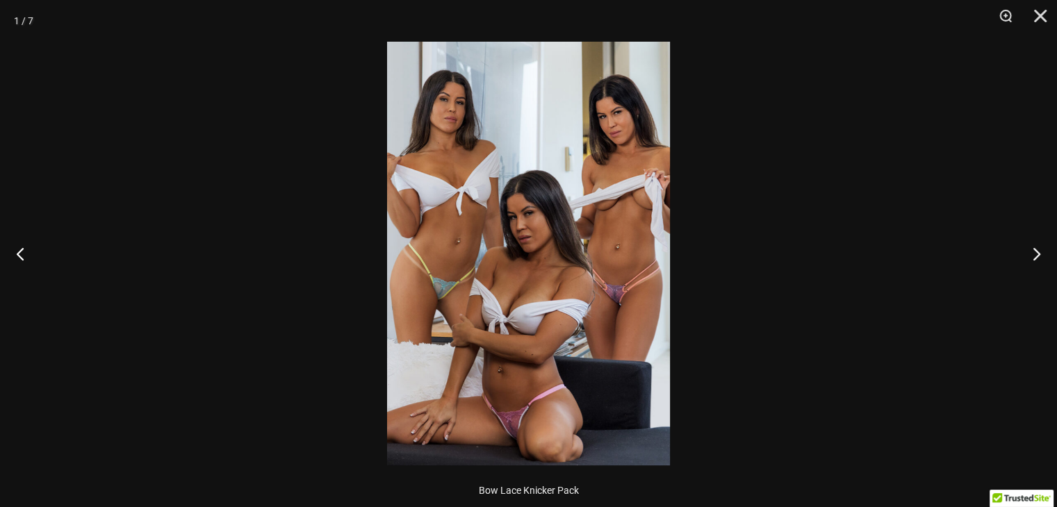
click at [769, 220] on div at bounding box center [528, 253] width 1057 height 507
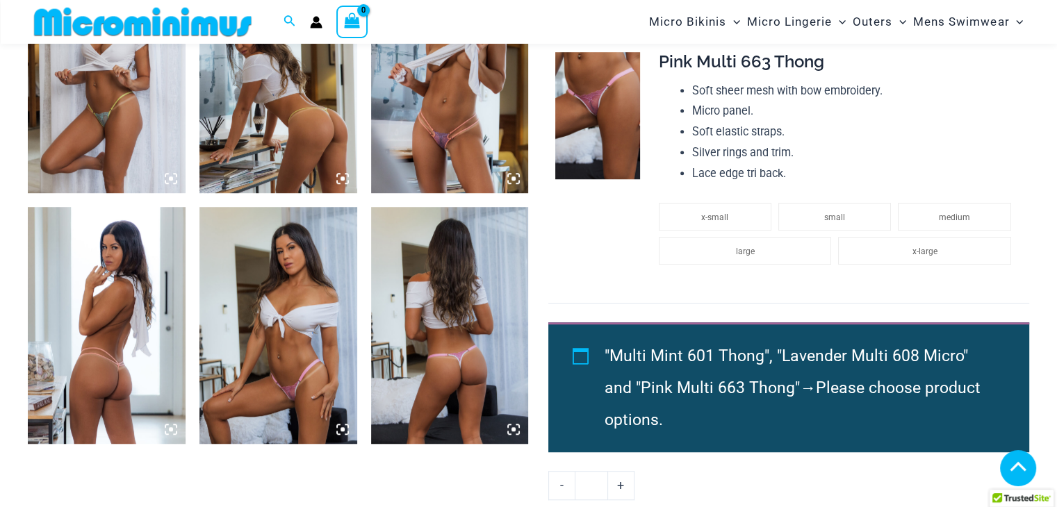
scroll to position [970, 0]
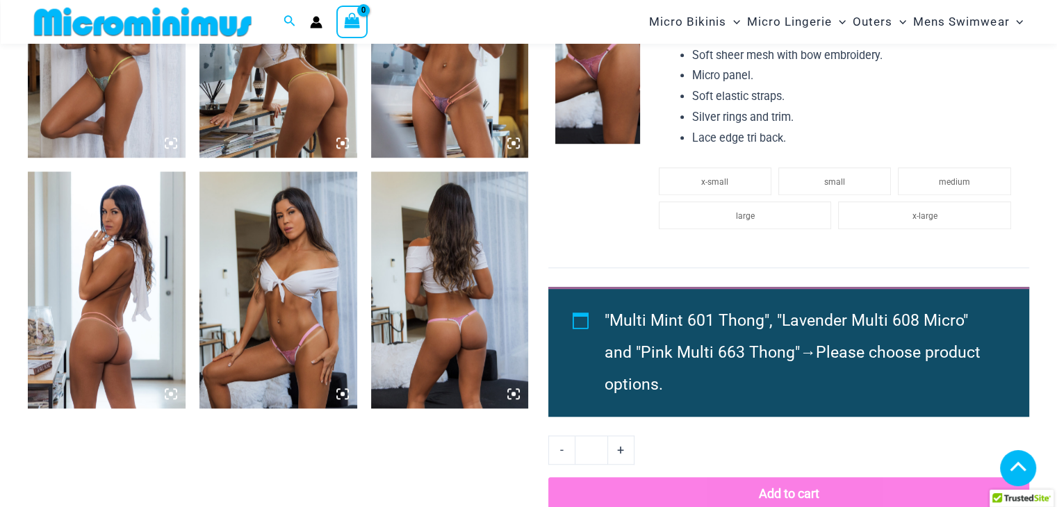
click at [236, 273] on img at bounding box center [278, 290] width 158 height 236
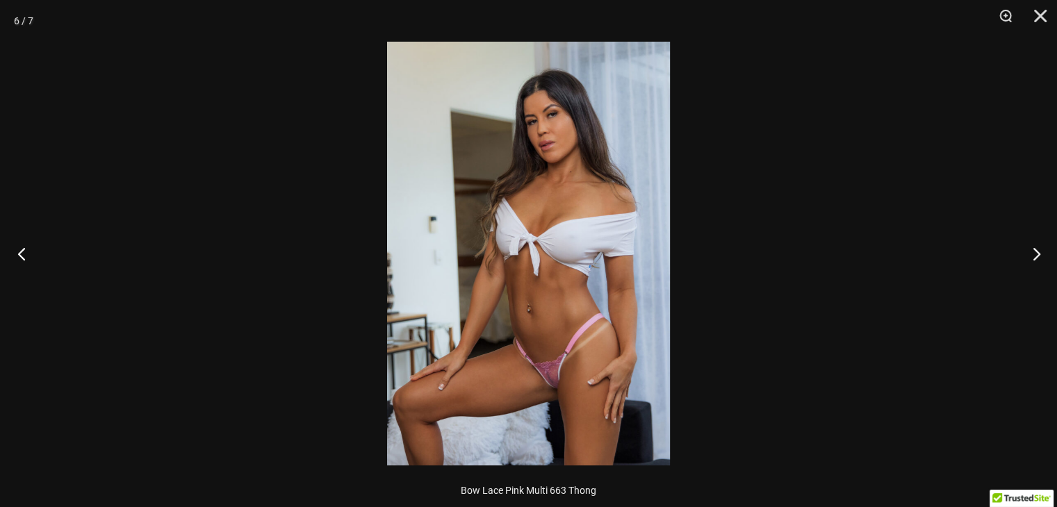
click at [25, 266] on button "Previous" at bounding box center [26, 254] width 52 height 70
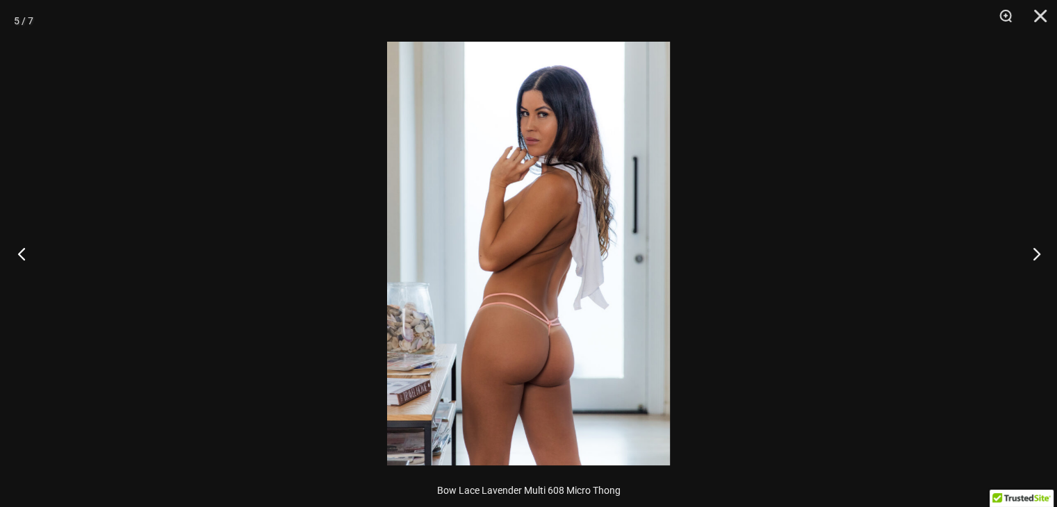
click at [25, 266] on button "Previous" at bounding box center [26, 254] width 52 height 70
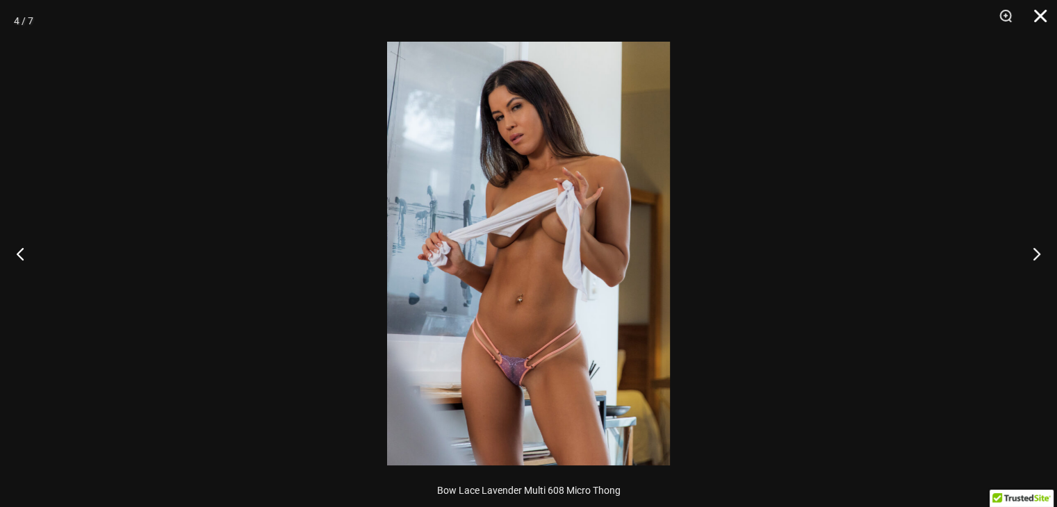
click at [1038, 13] on button "Close" at bounding box center [1035, 21] width 35 height 42
